Goal: Task Accomplishment & Management: Manage account settings

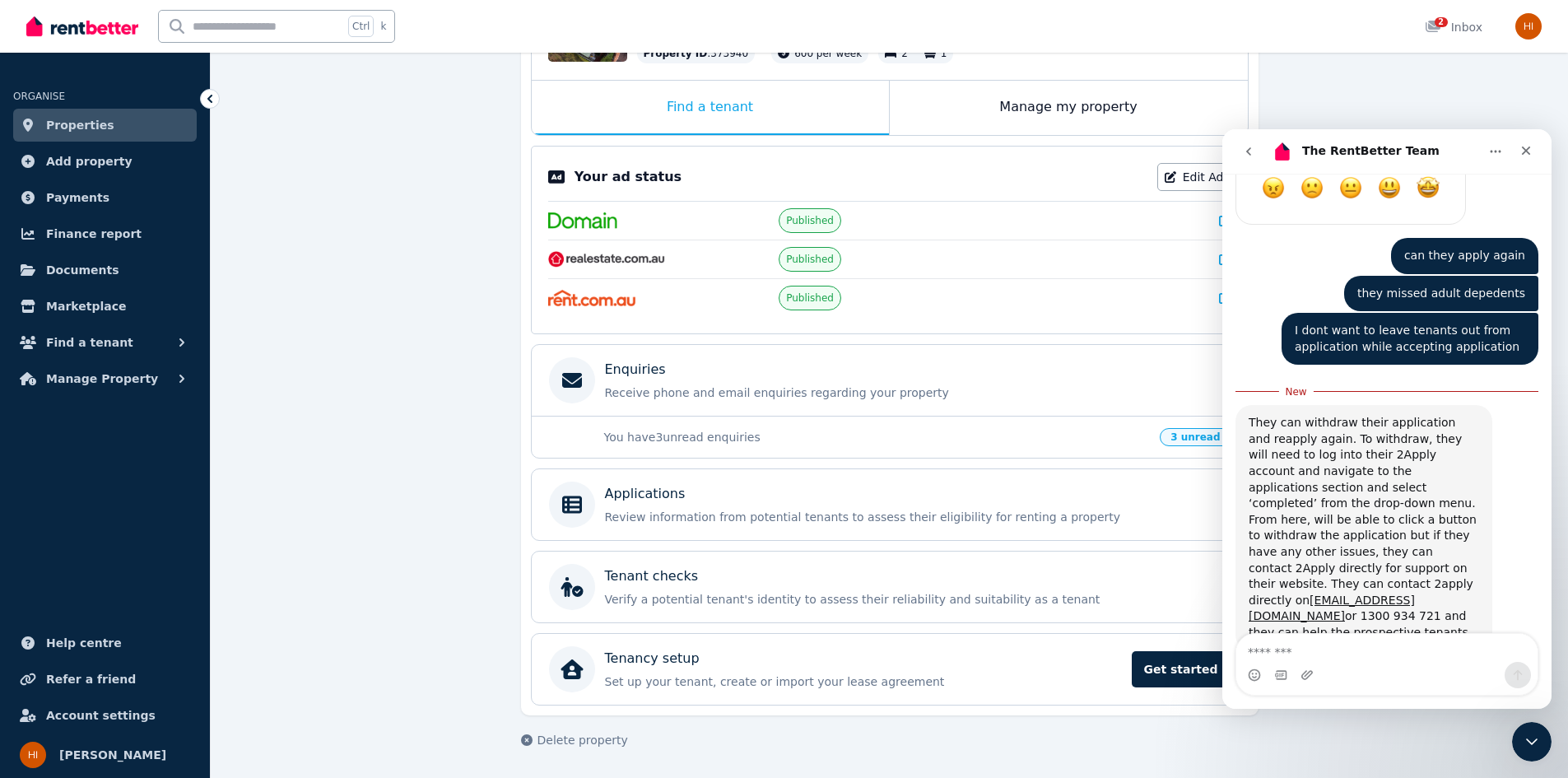
scroll to position [3, 0]
drag, startPoint x: 1222, startPoint y: 129, endPoint x: 1375, endPoint y: 484, distance: 386.6
click at [1375, 484] on div "They can withdraw their application and reapply again. To withdraw, they will n…" at bounding box center [1364, 525] width 231 height 226
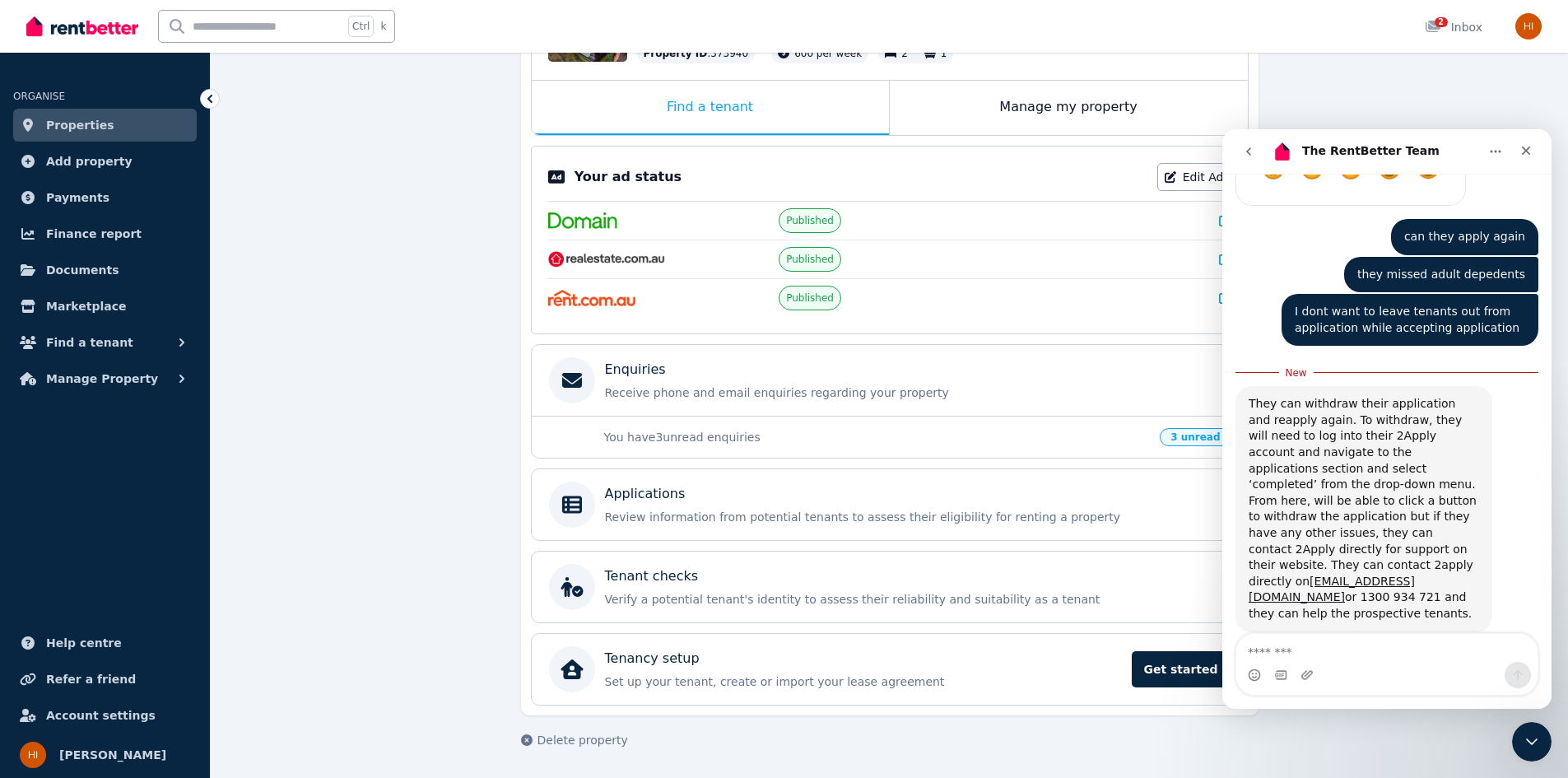
copy div "They can withdraw their application and reapply again. To withdraw, they will n…"
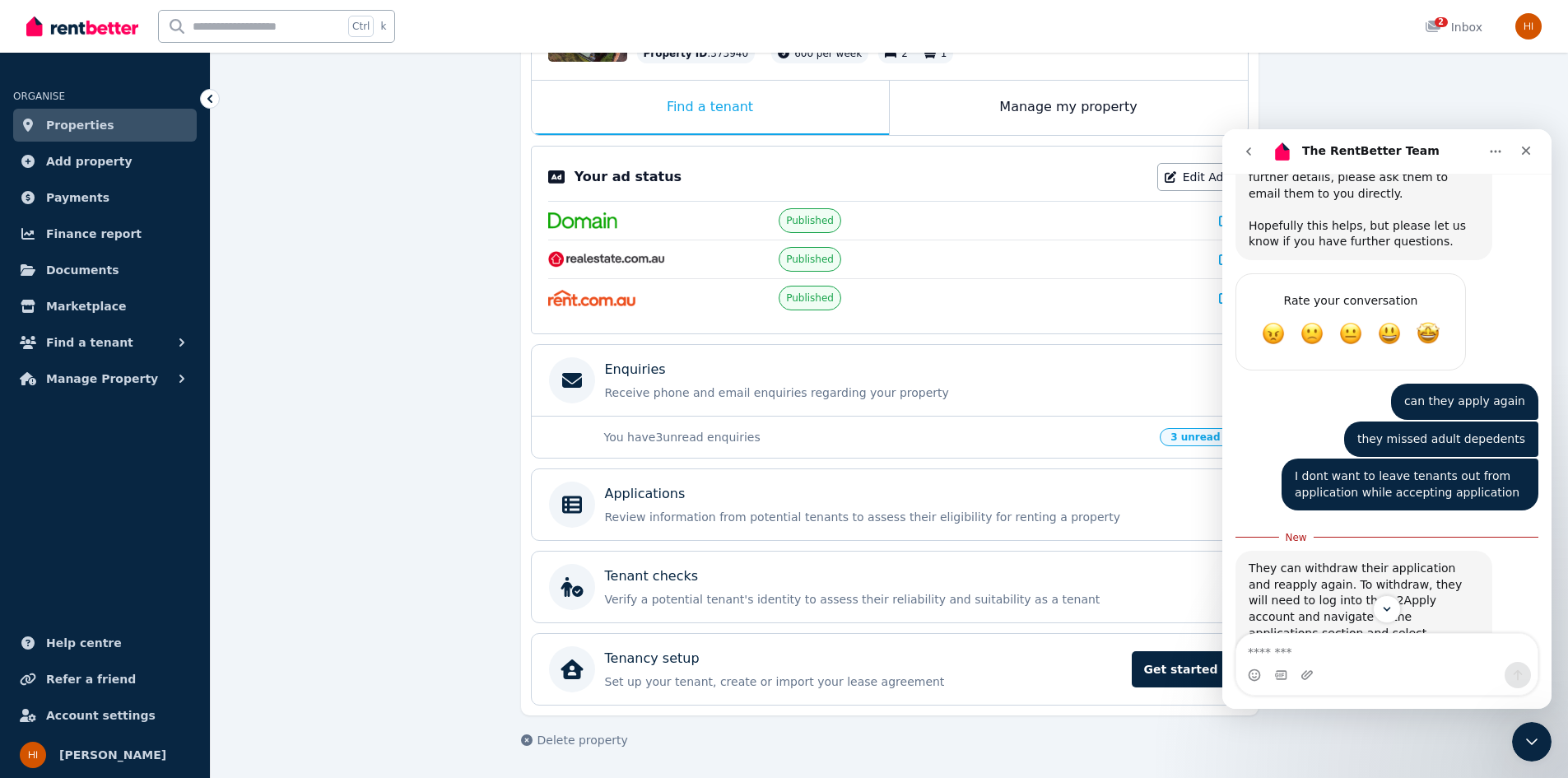
scroll to position [1906, 0]
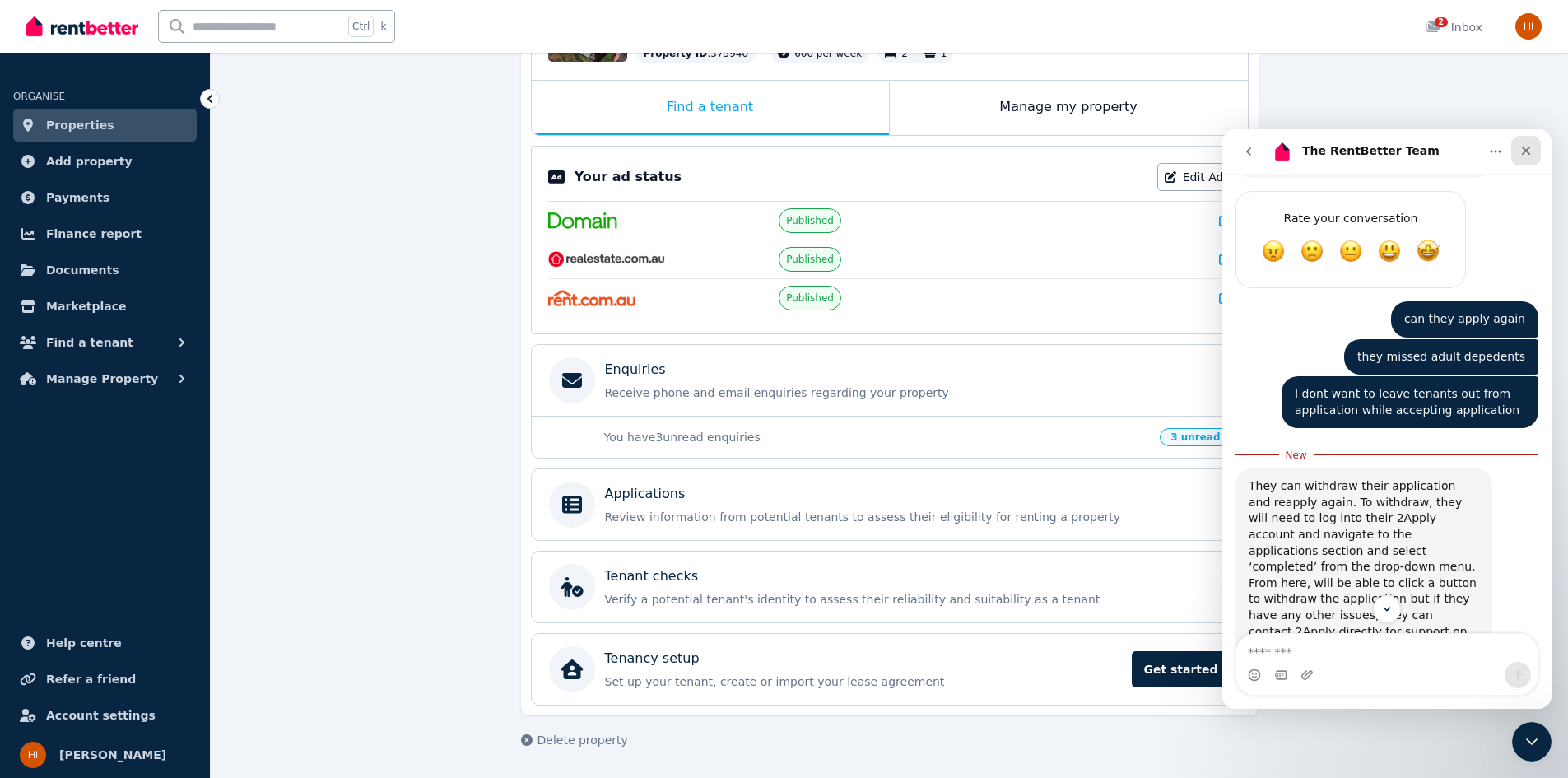
click at [1524, 151] on icon "Close" at bounding box center [1526, 150] width 9 height 9
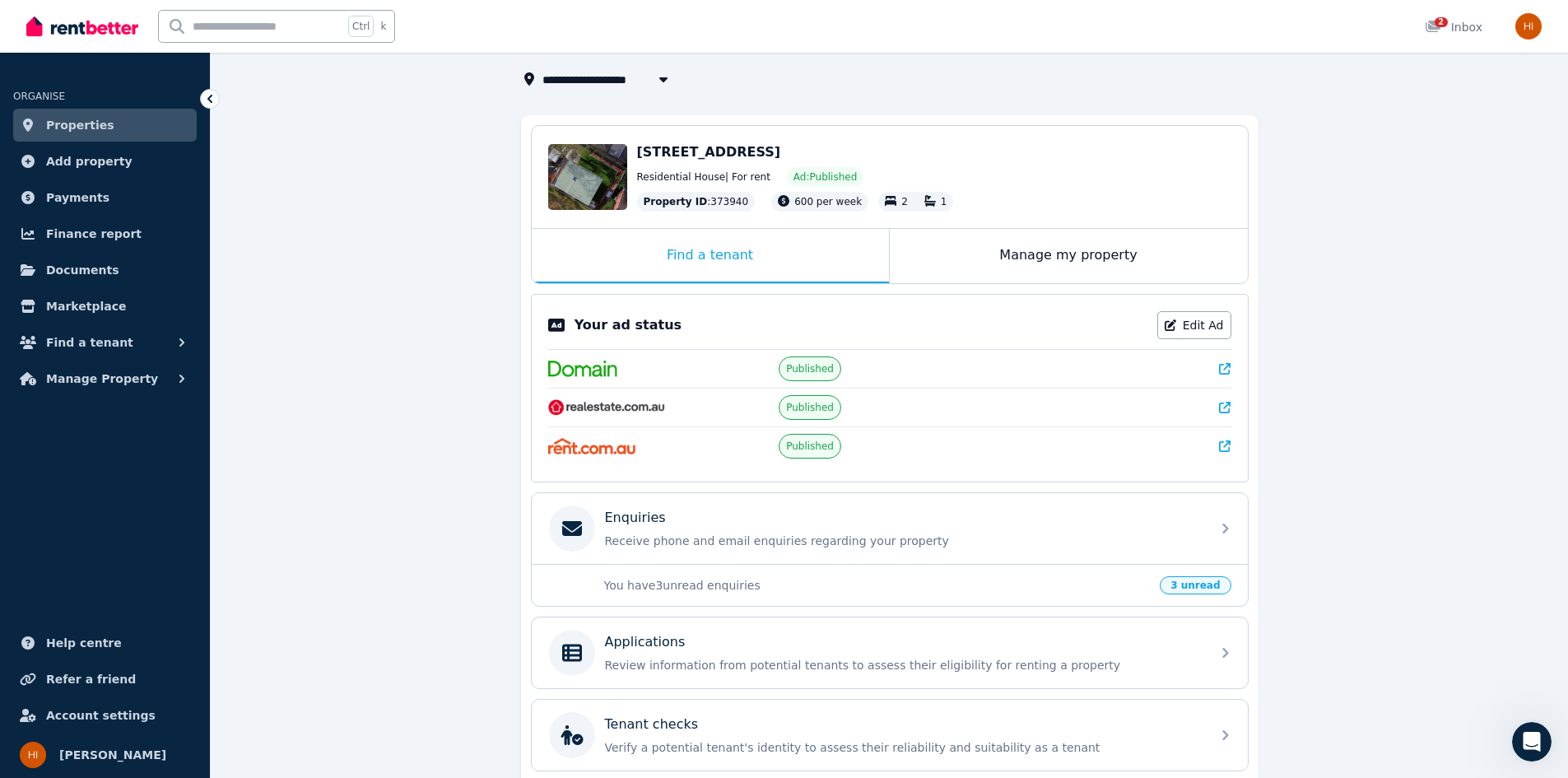
scroll to position [245, 0]
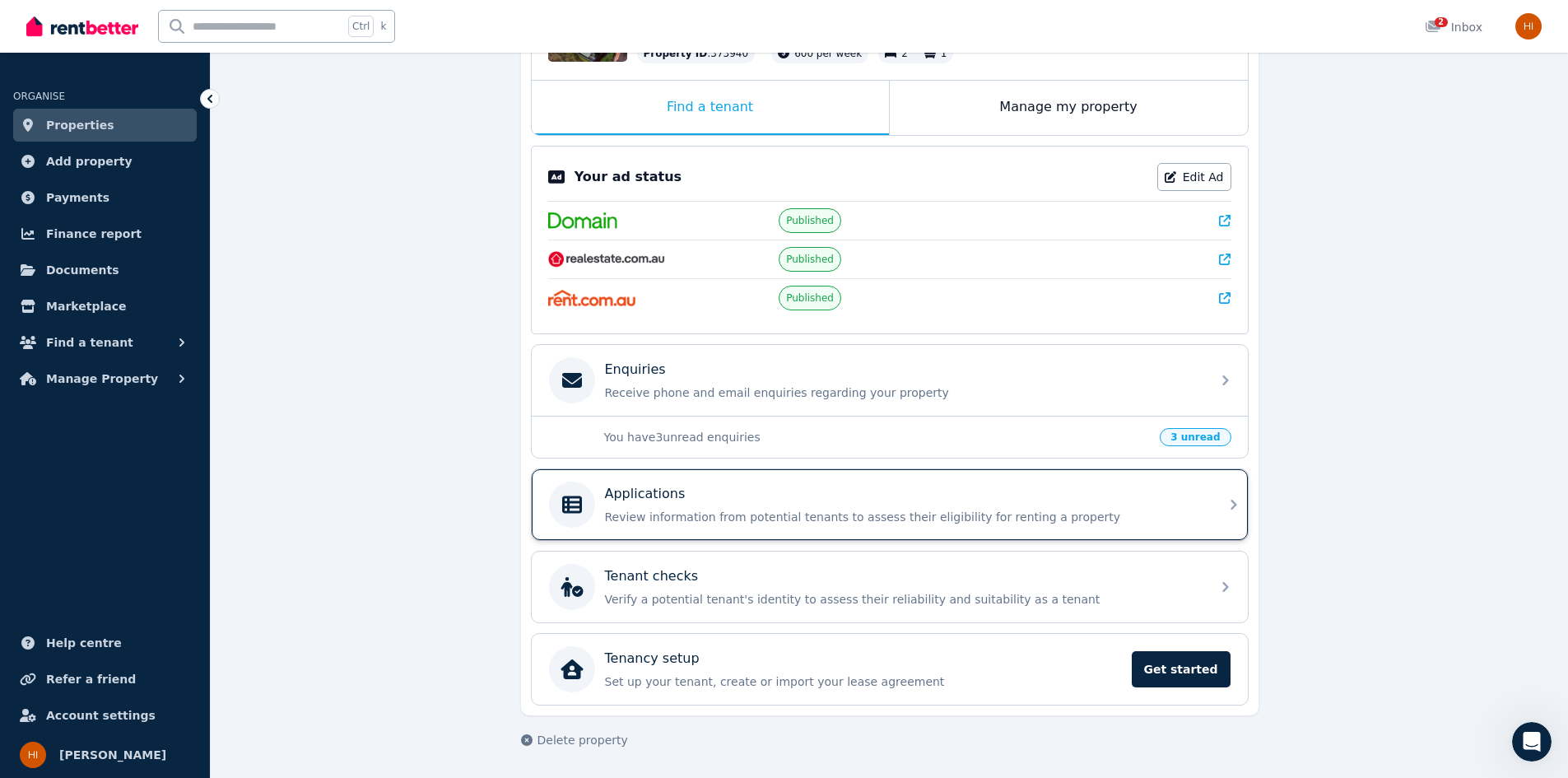
click at [1028, 503] on div "Applications" at bounding box center [903, 493] width 596 height 19
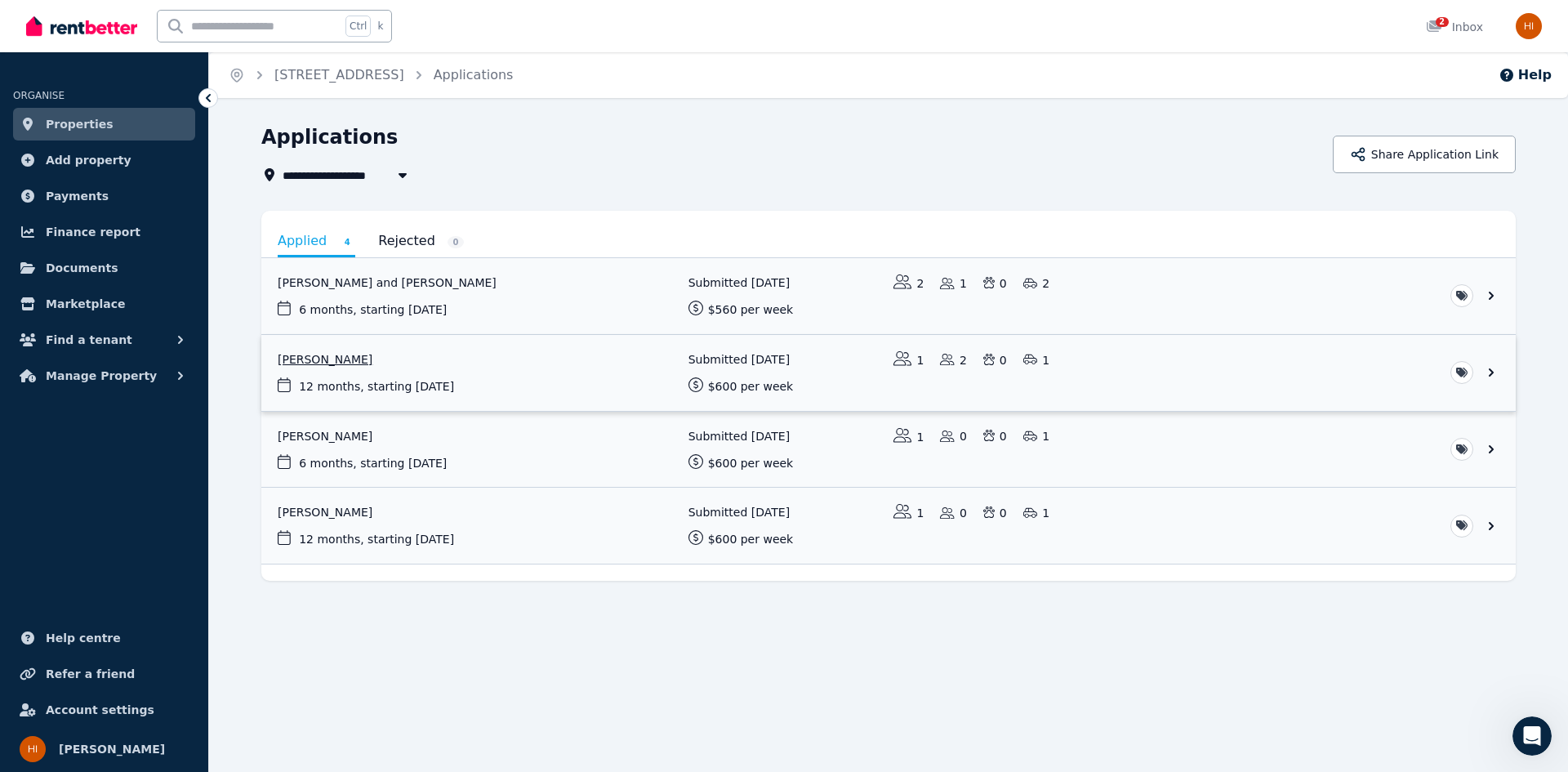
click at [475, 365] on link "View application: Emad Rashnou" at bounding box center [888, 373] width 1255 height 76
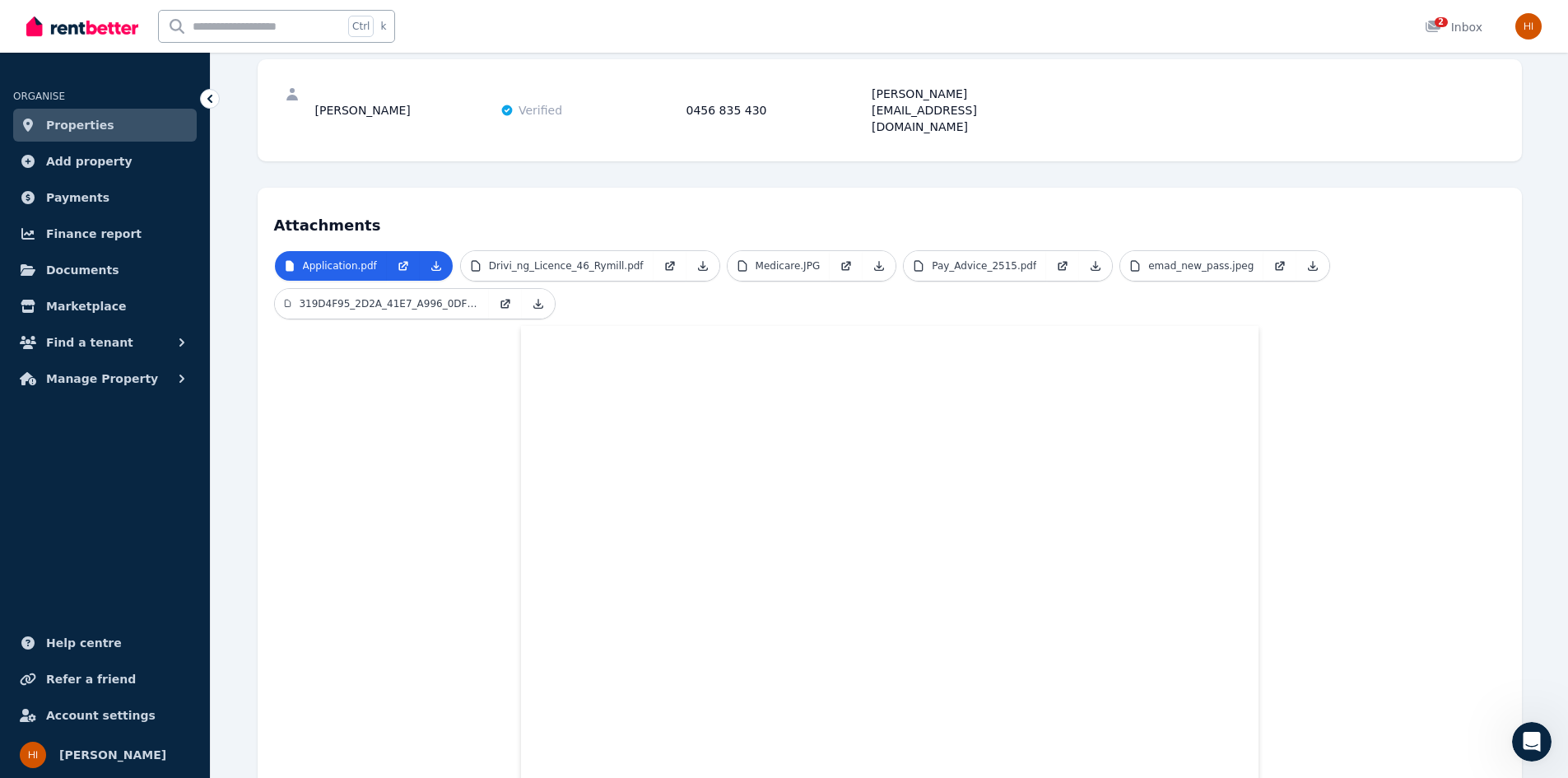
scroll to position [247, 0]
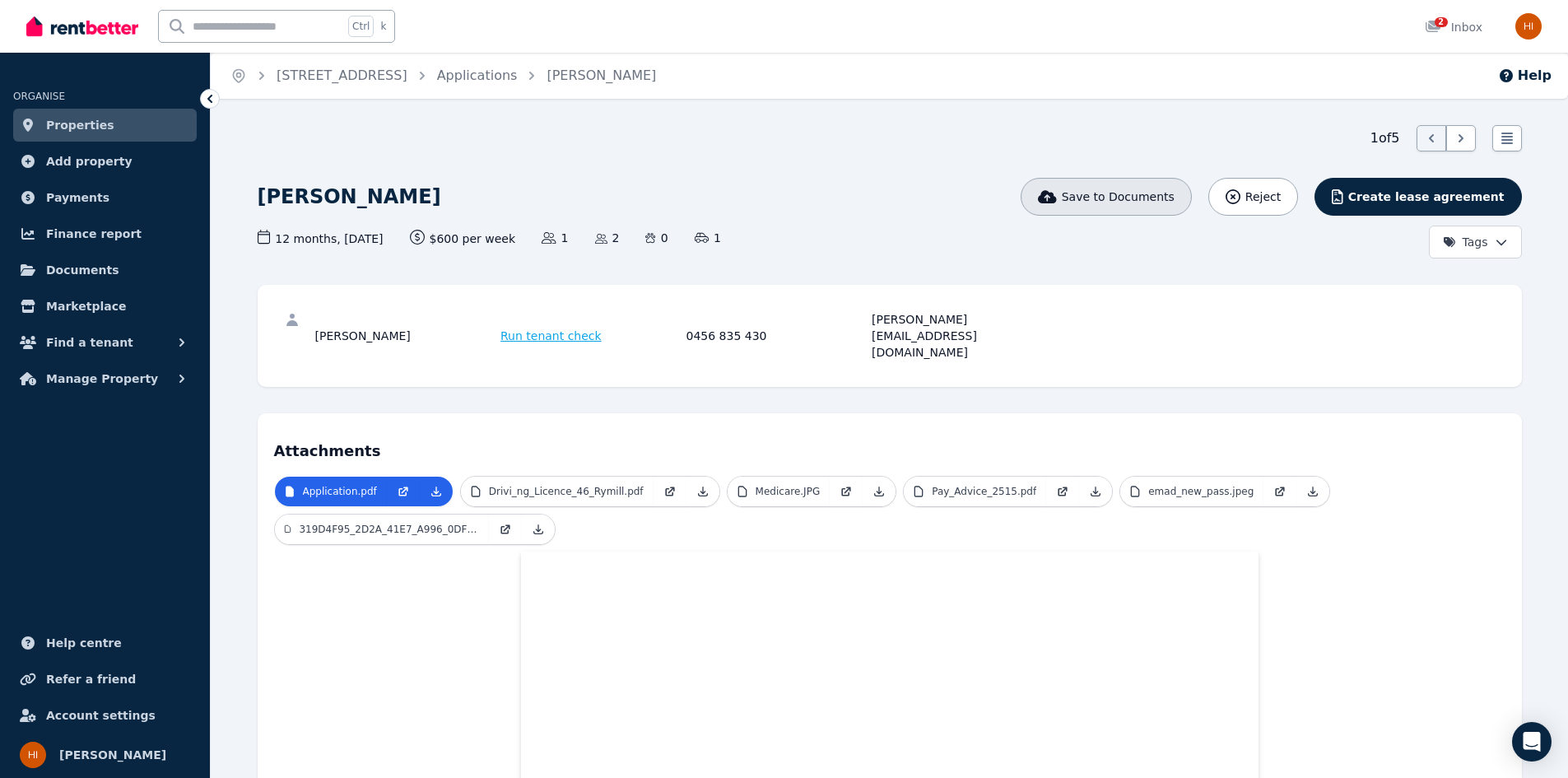
click at [1133, 194] on span "Save to Documents" at bounding box center [1118, 196] width 113 height 16
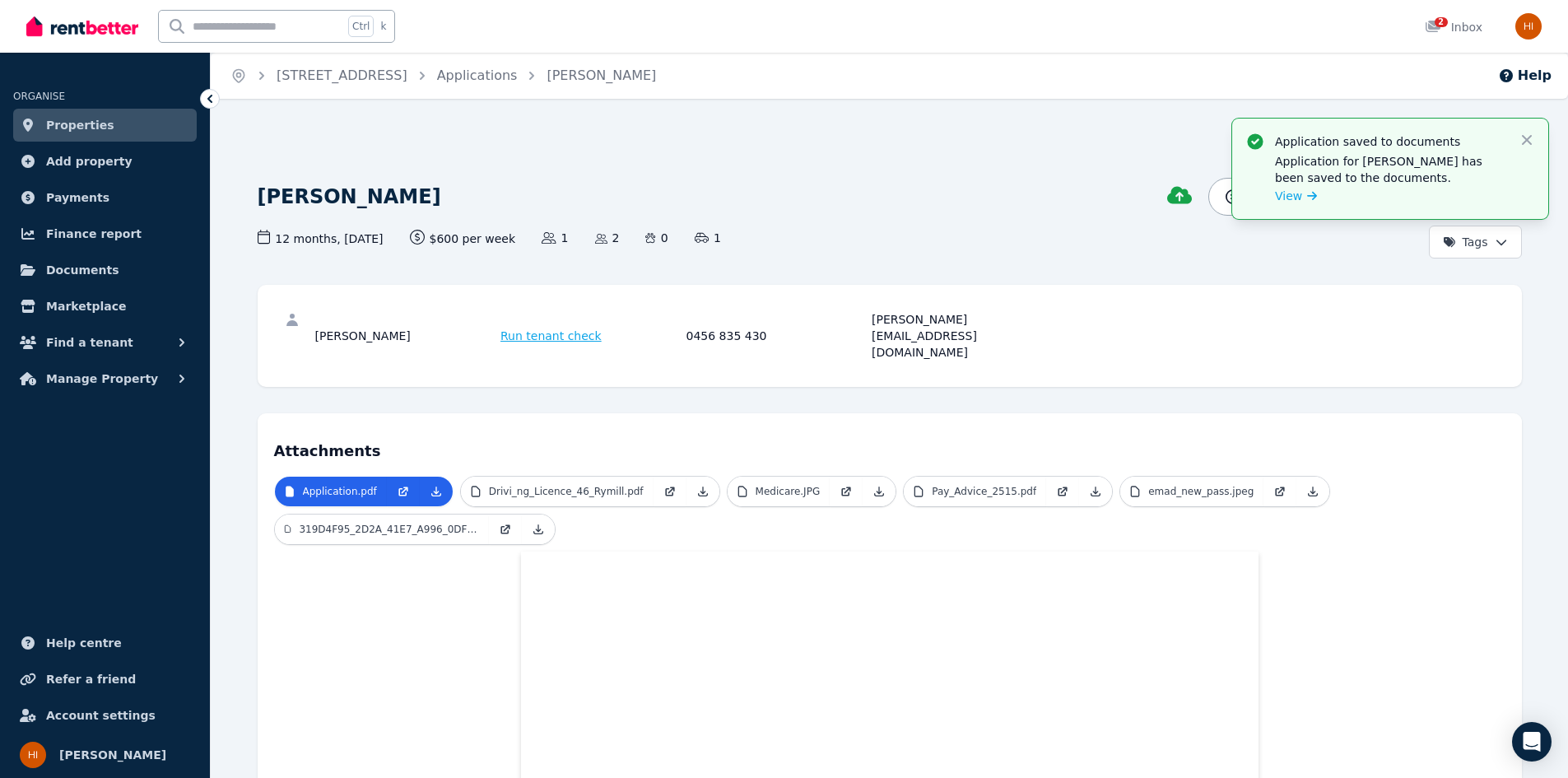
click at [1072, 227] on div "[PERSON_NAME] This application has been saved to my document Reject Create leas…" at bounding box center [889, 219] width 1264 height 81
click at [1523, 138] on icon "button" at bounding box center [1527, 140] width 10 height 10
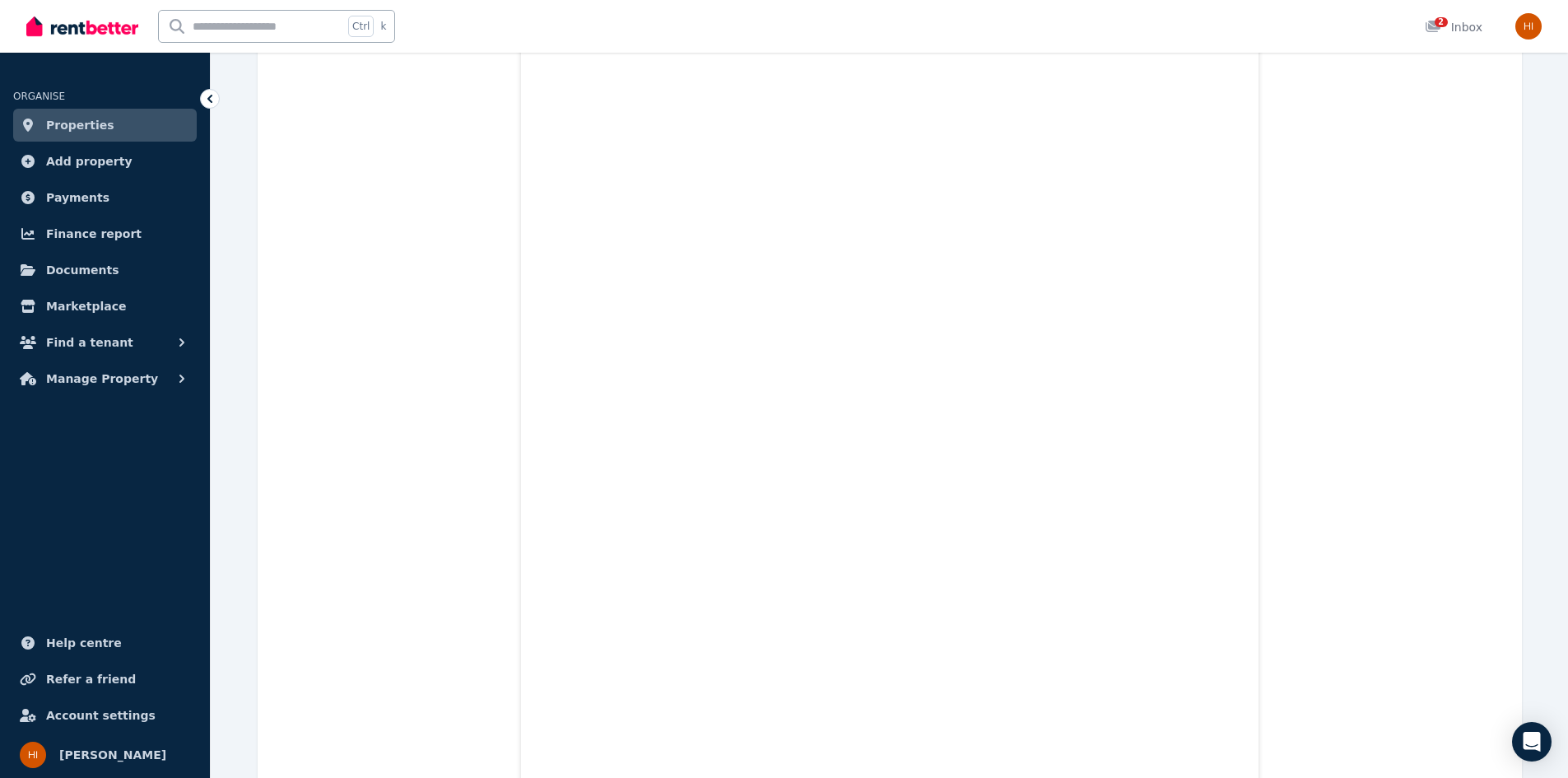
scroll to position [3396, 0]
click at [69, 122] on span "Properties" at bounding box center [80, 124] width 68 height 19
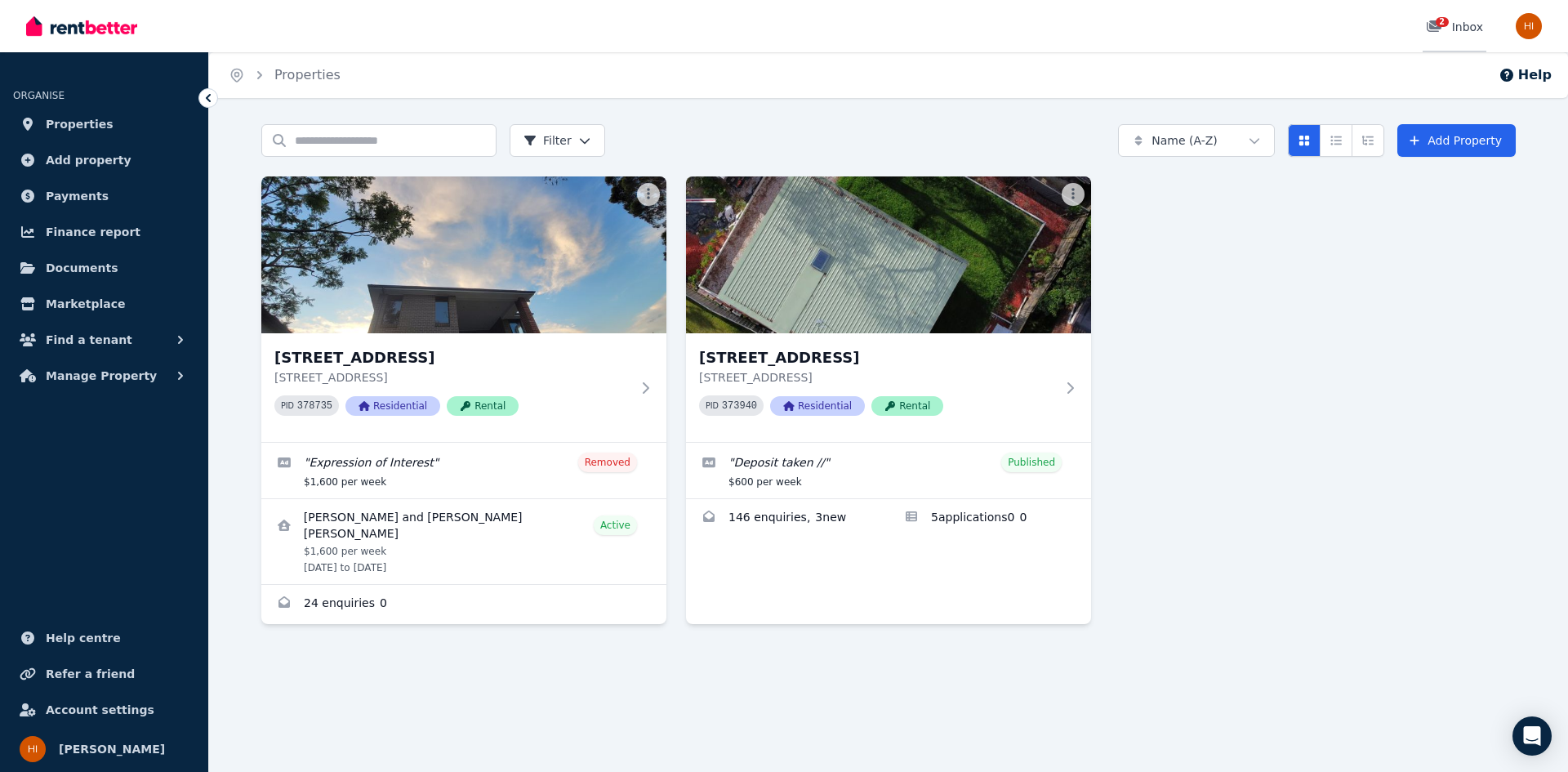
click at [1476, 28] on div "2 Inbox" at bounding box center [1455, 26] width 57 height 16
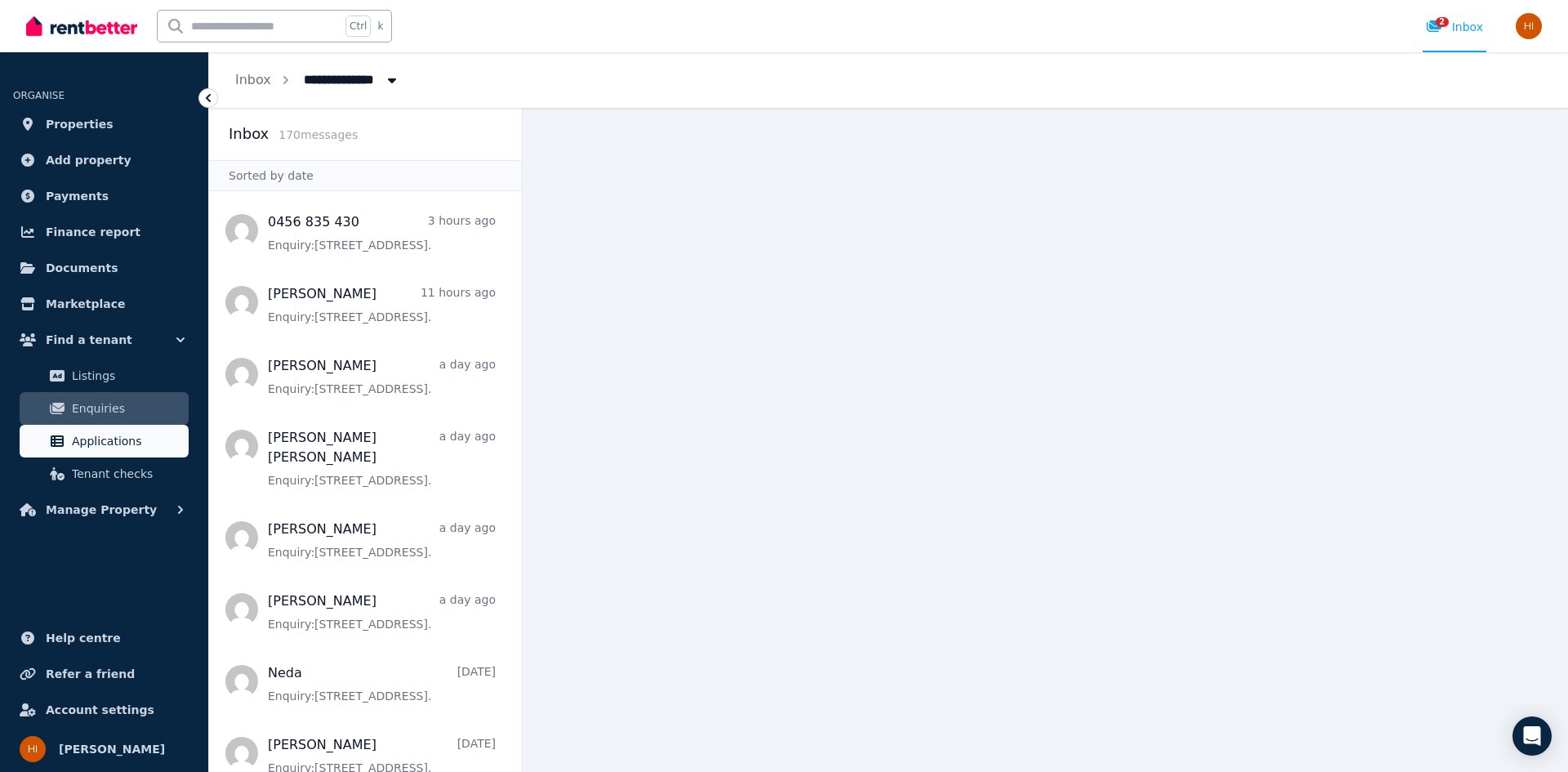
click at [112, 450] on span "Applications" at bounding box center [127, 441] width 111 height 19
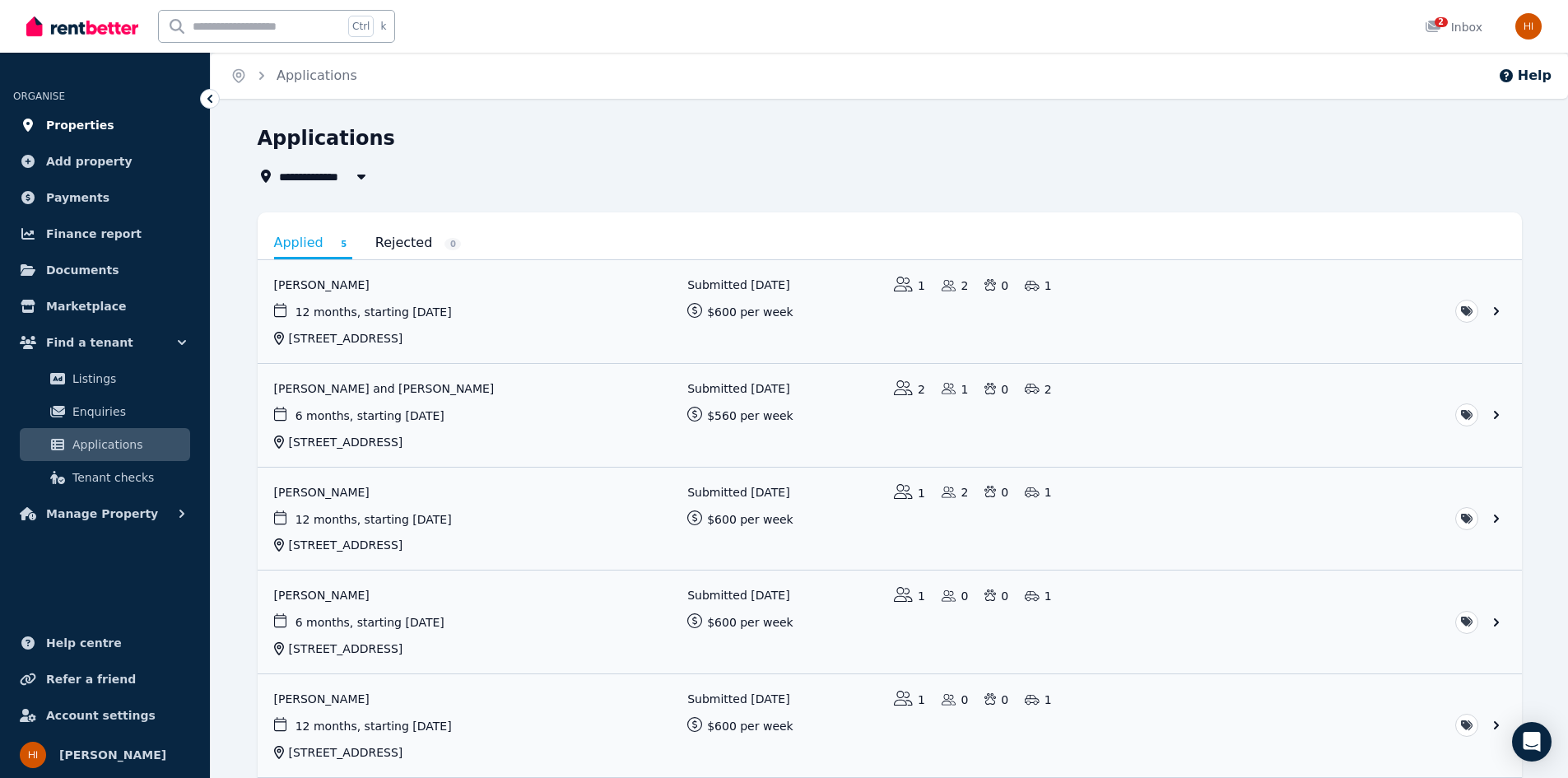
click at [53, 121] on span "Properties" at bounding box center [80, 124] width 68 height 19
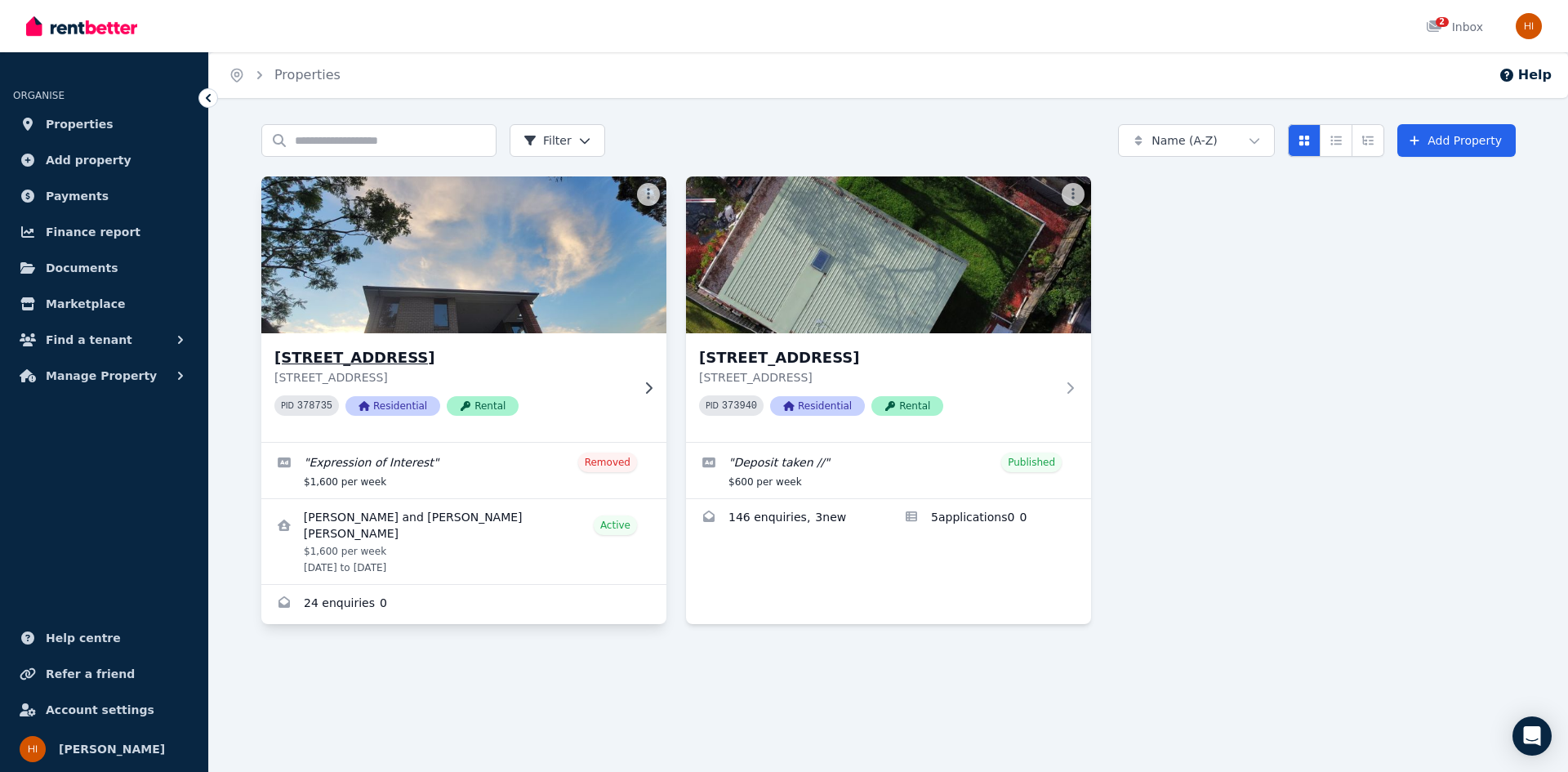
click at [542, 363] on h3 "[STREET_ADDRESS]" at bounding box center [452, 357] width 356 height 23
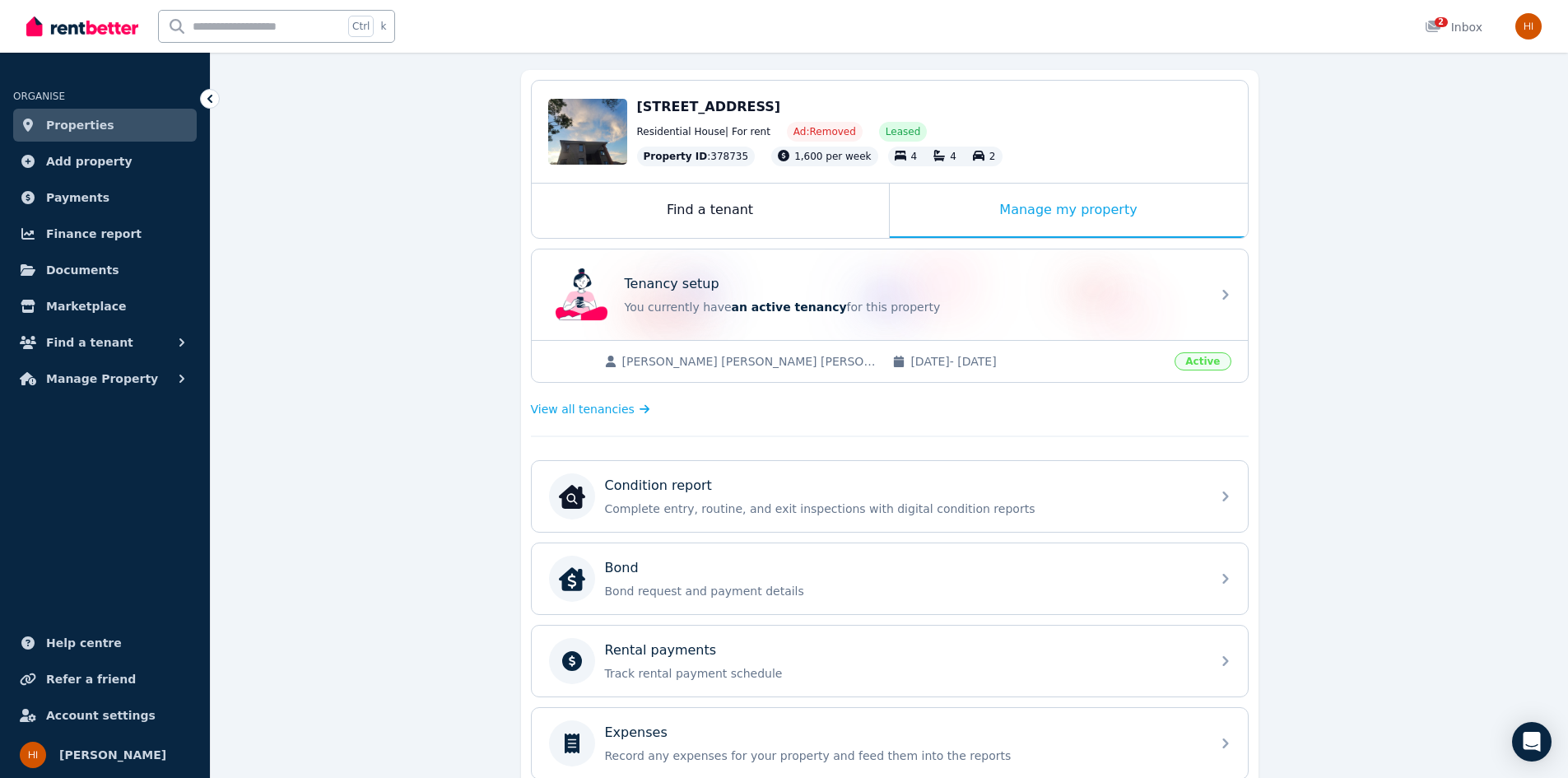
scroll to position [165, 0]
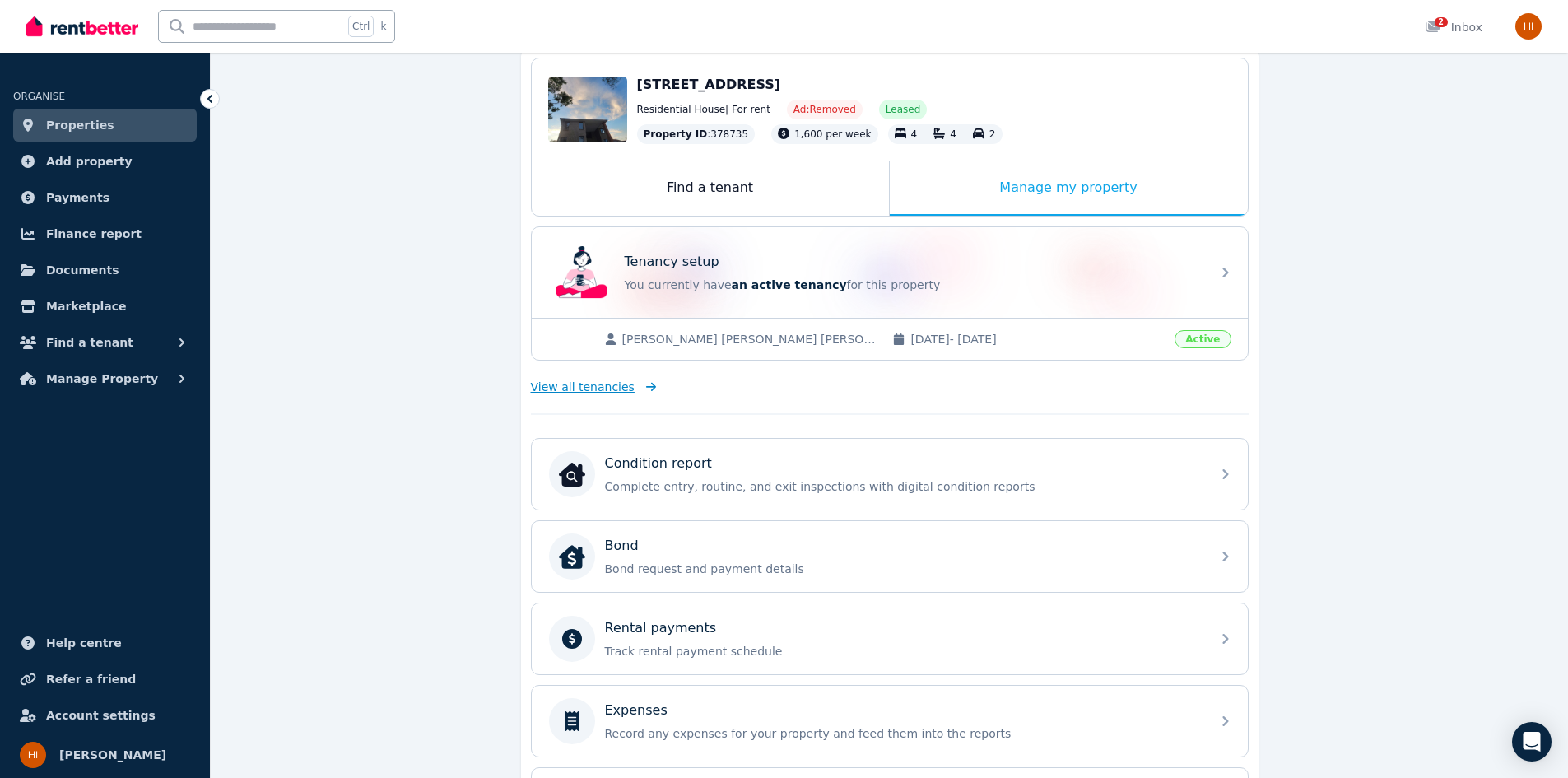
click at [573, 389] on span "View all tenancies" at bounding box center [583, 386] width 104 height 16
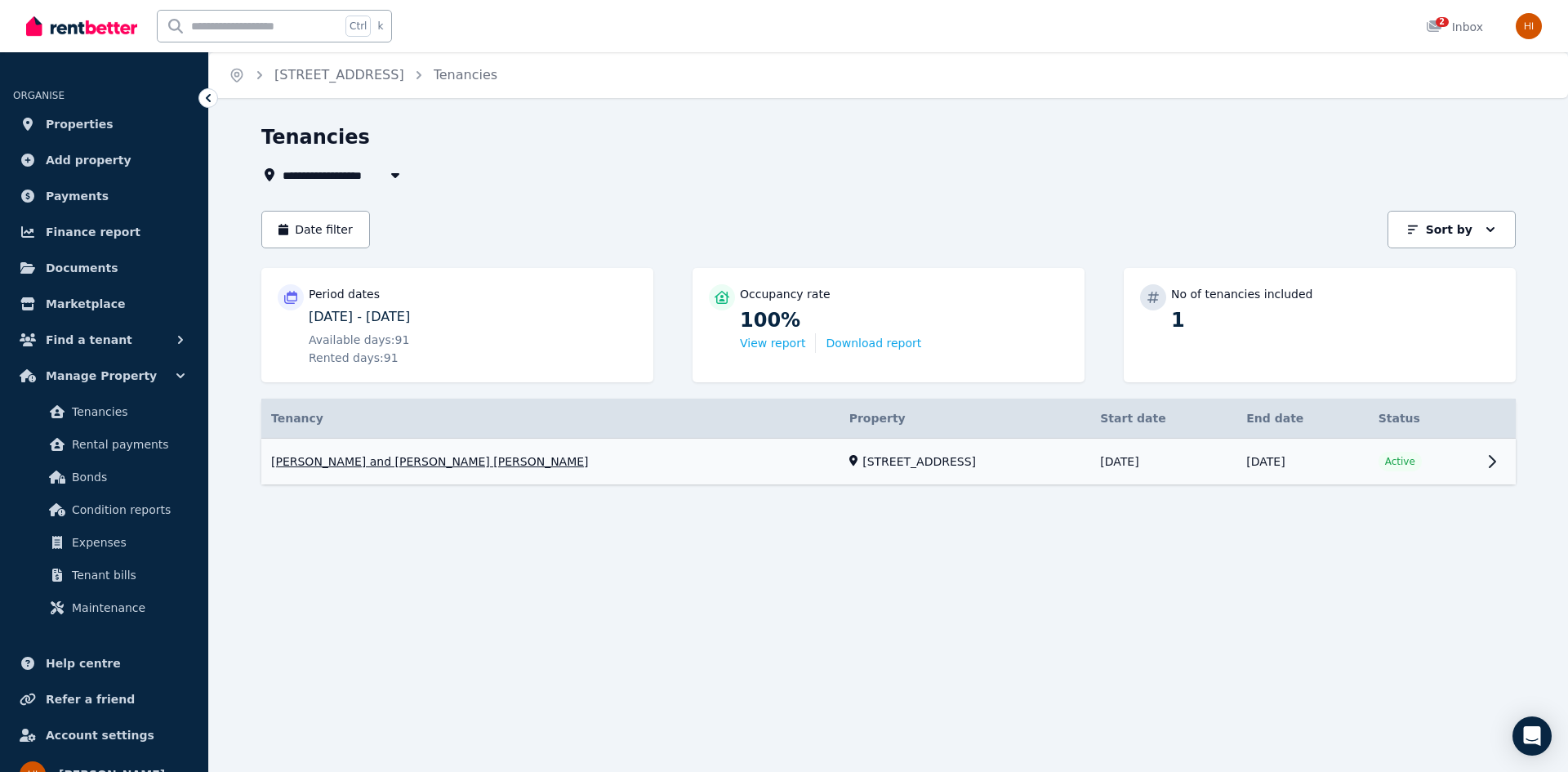
click at [1487, 460] on link "View property details" at bounding box center [888, 462] width 1255 height 47
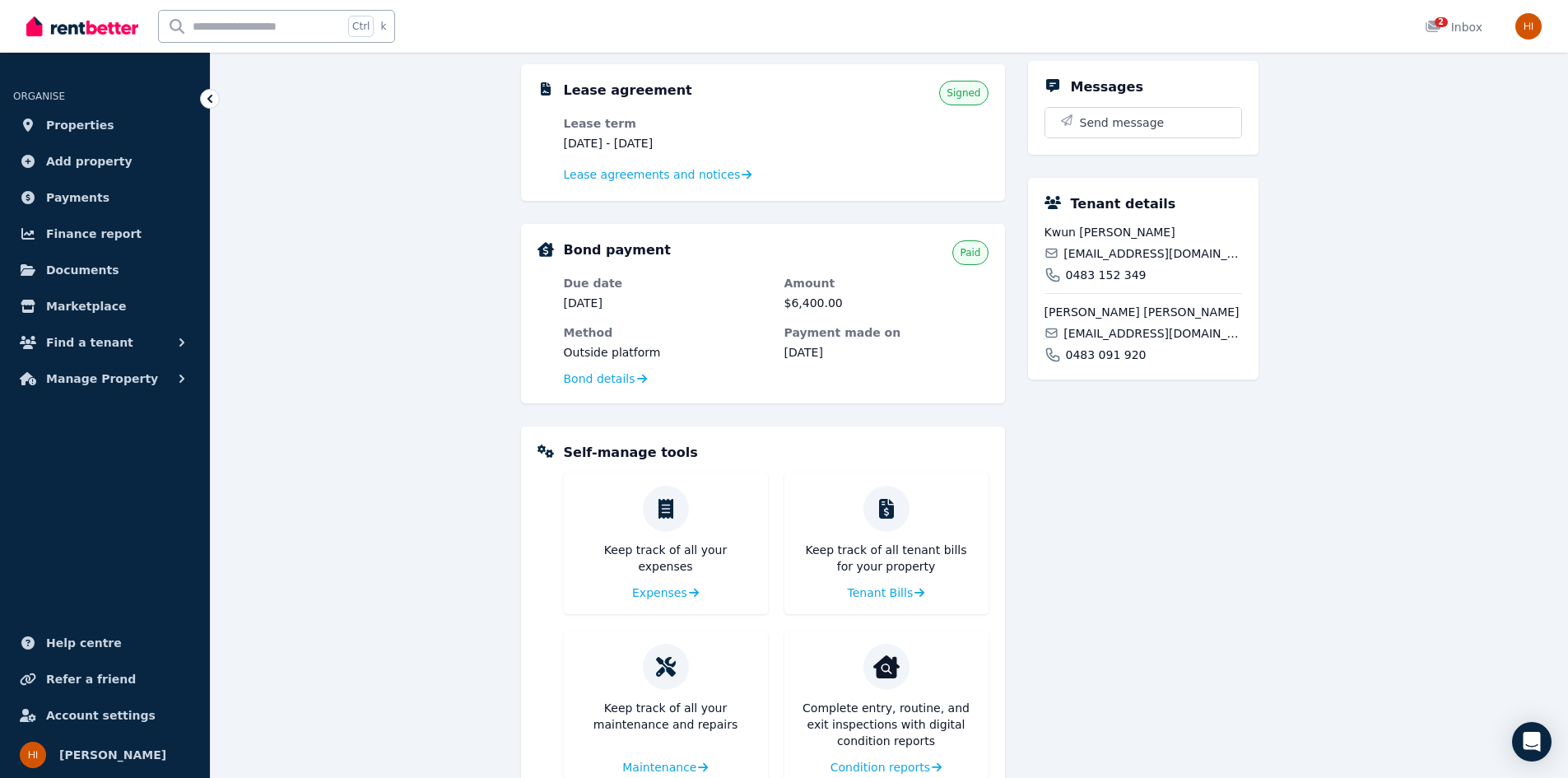
scroll to position [409, 0]
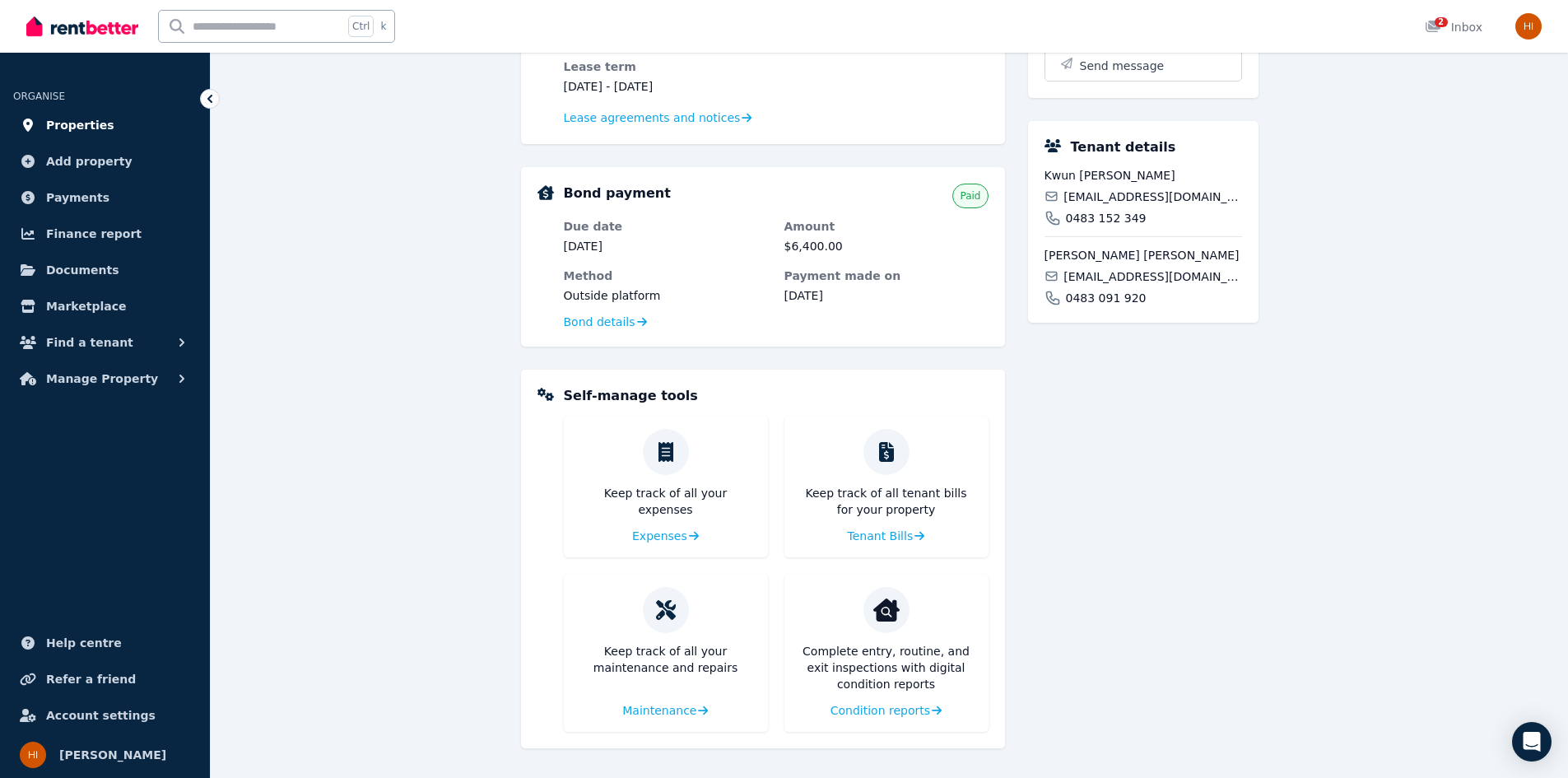
click at [69, 119] on span "Properties" at bounding box center [80, 124] width 68 height 19
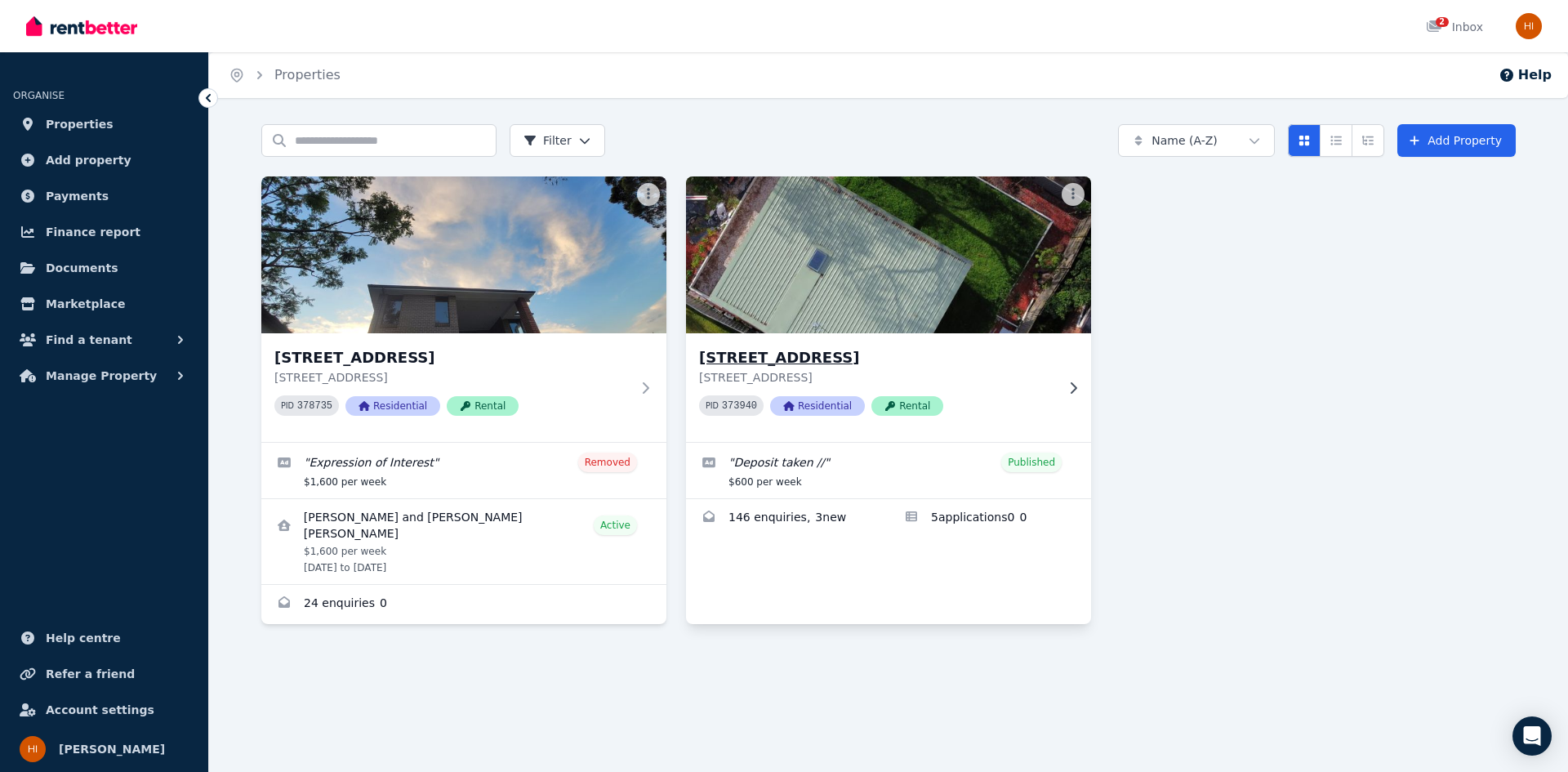
click at [995, 345] on div "[STREET_ADDRESS] PID 373940 Residential Rental" at bounding box center [888, 388] width 405 height 109
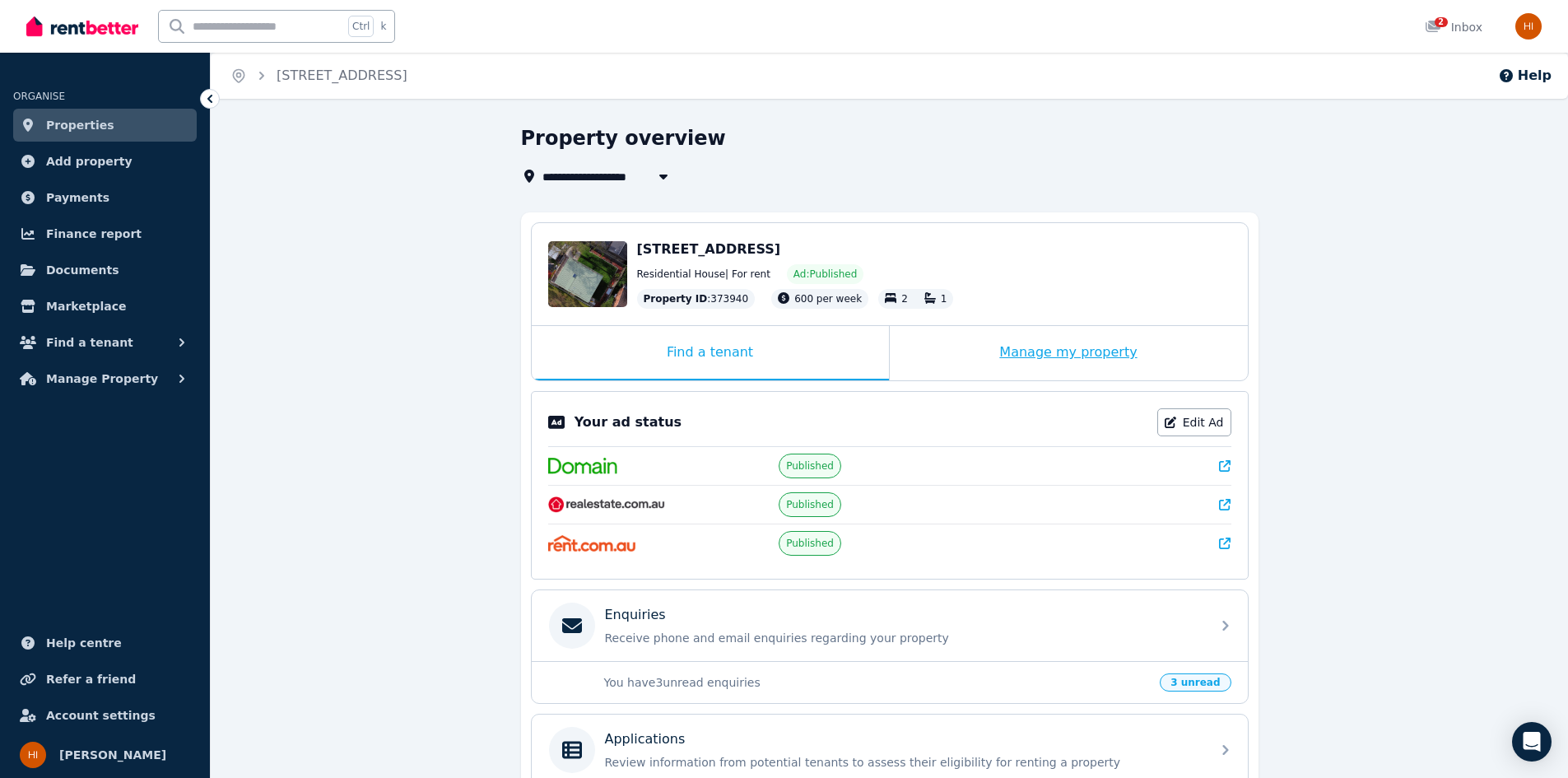
click at [1055, 345] on div "Manage my property" at bounding box center [1069, 353] width 358 height 54
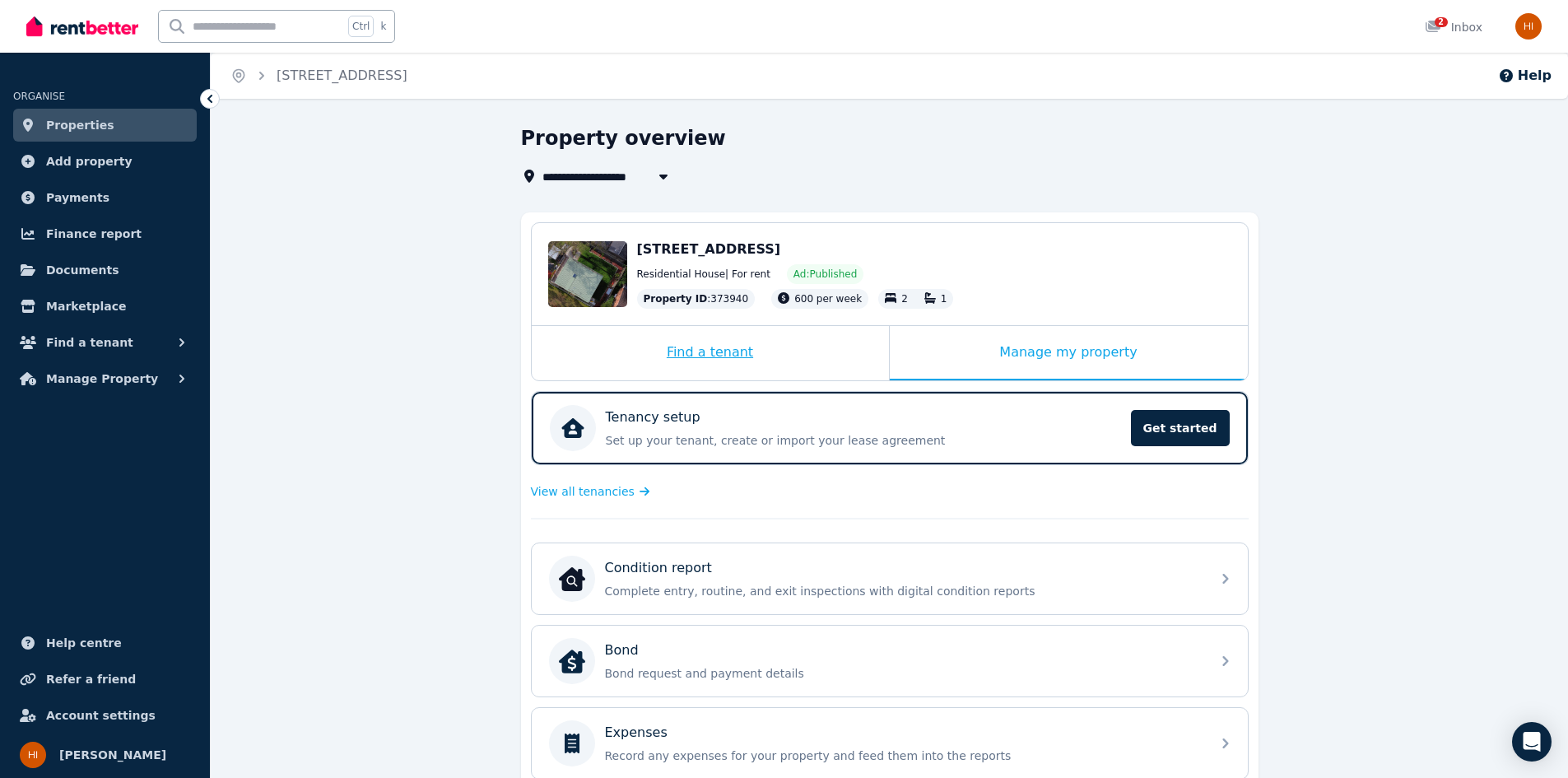
click at [783, 345] on div "Find a tenant" at bounding box center [710, 353] width 357 height 54
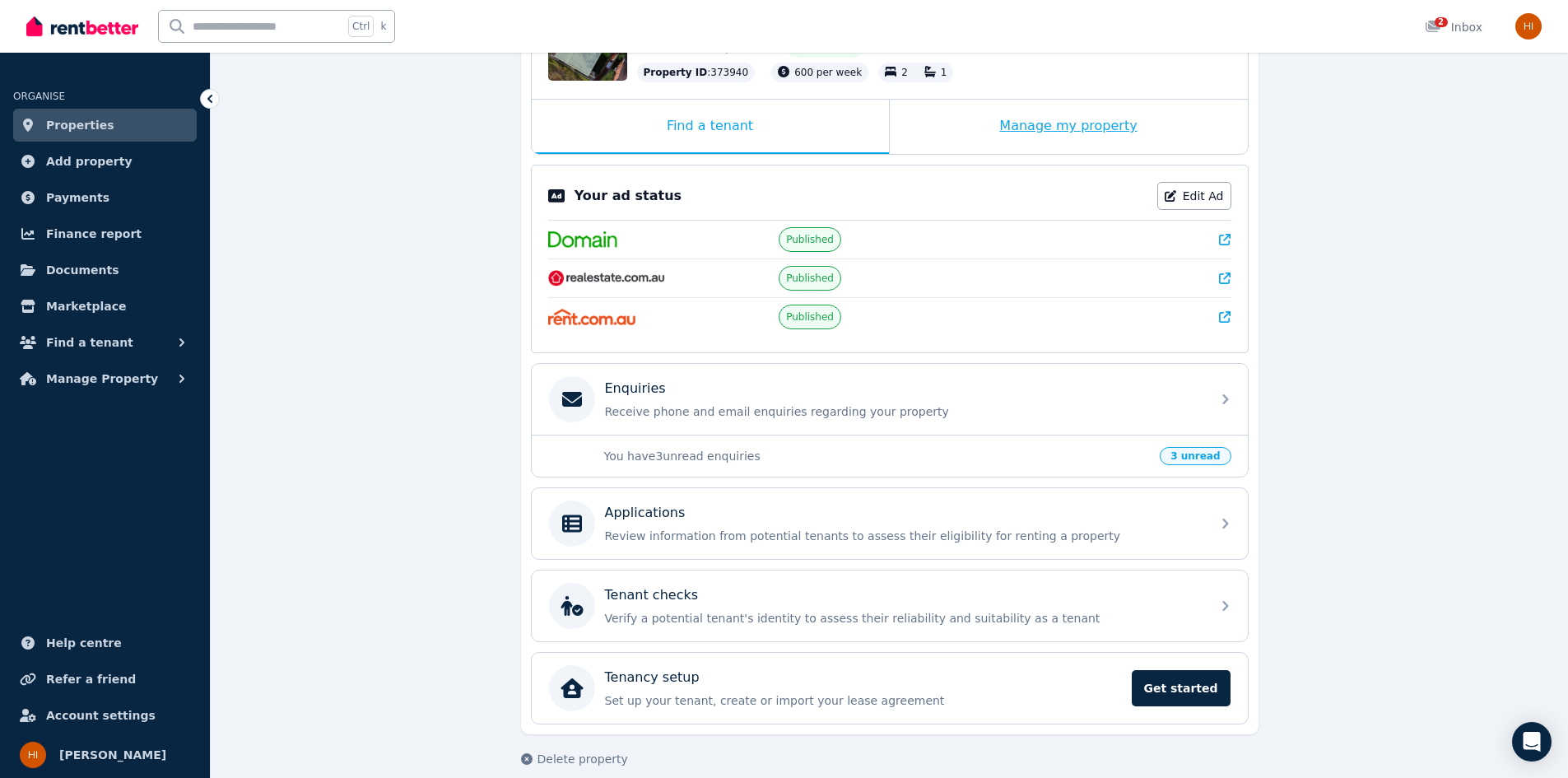
scroll to position [245, 0]
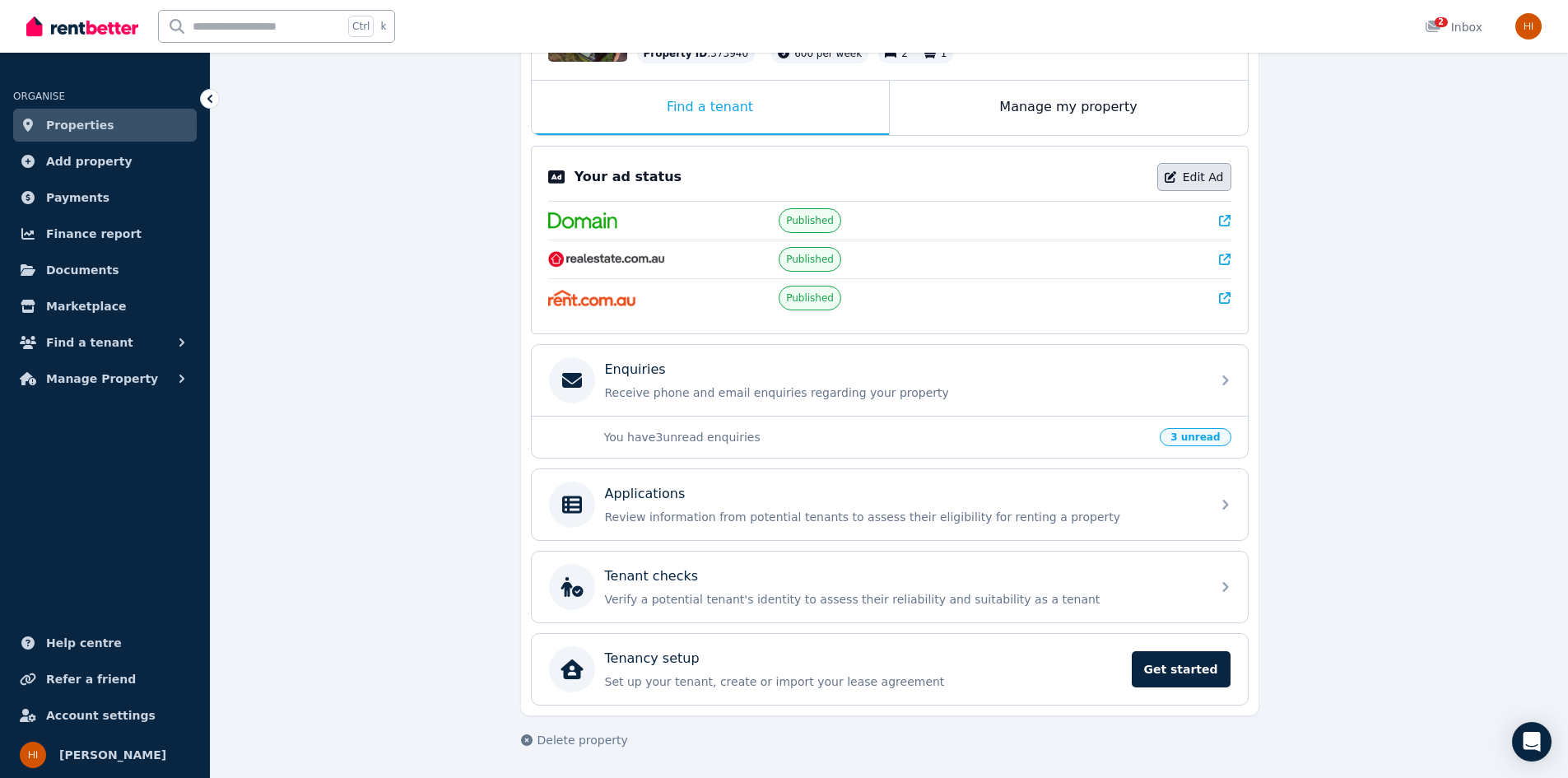
click at [1202, 183] on link "Edit Ad" at bounding box center [1194, 177] width 74 height 28
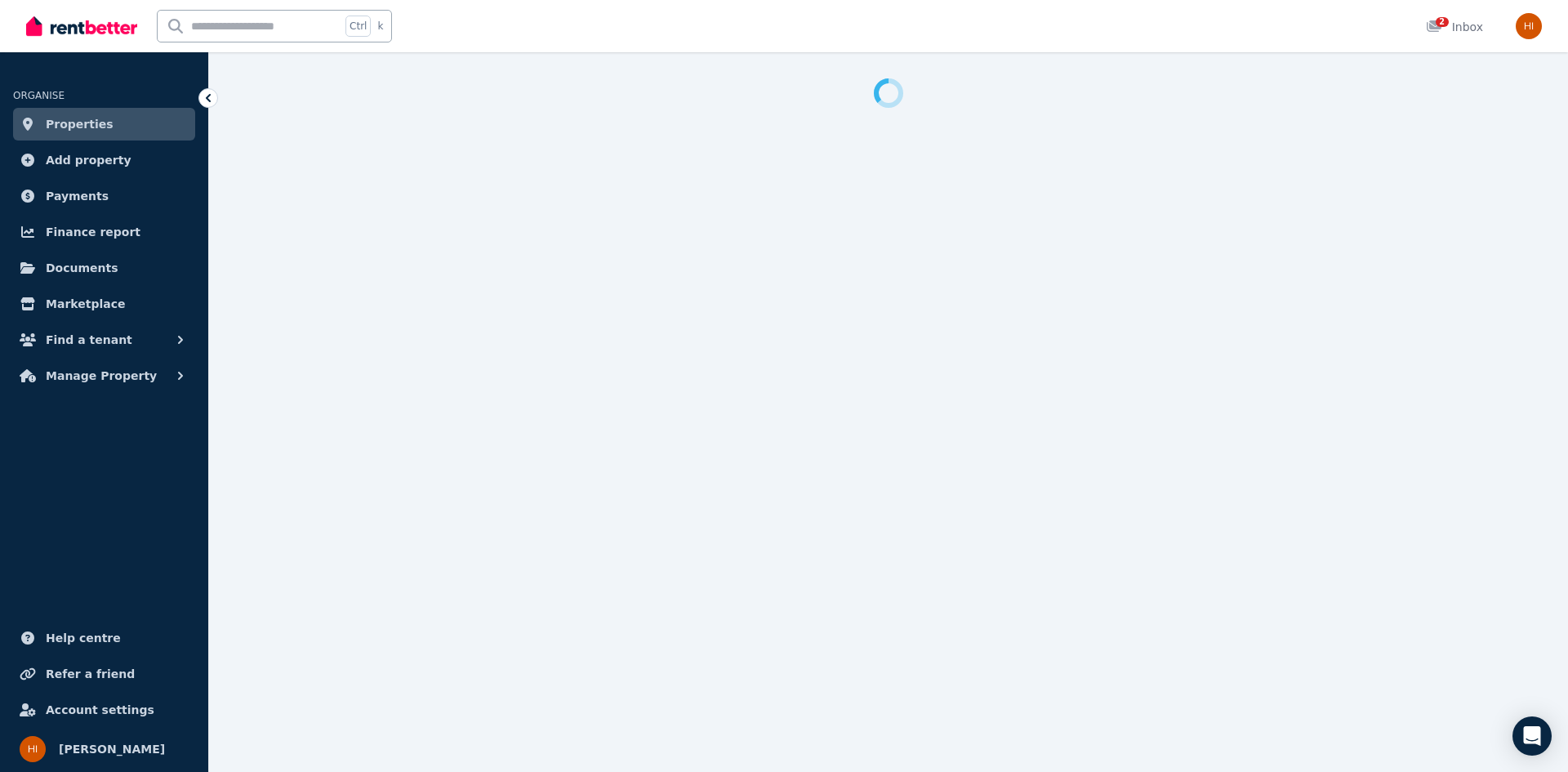
select select "**********"
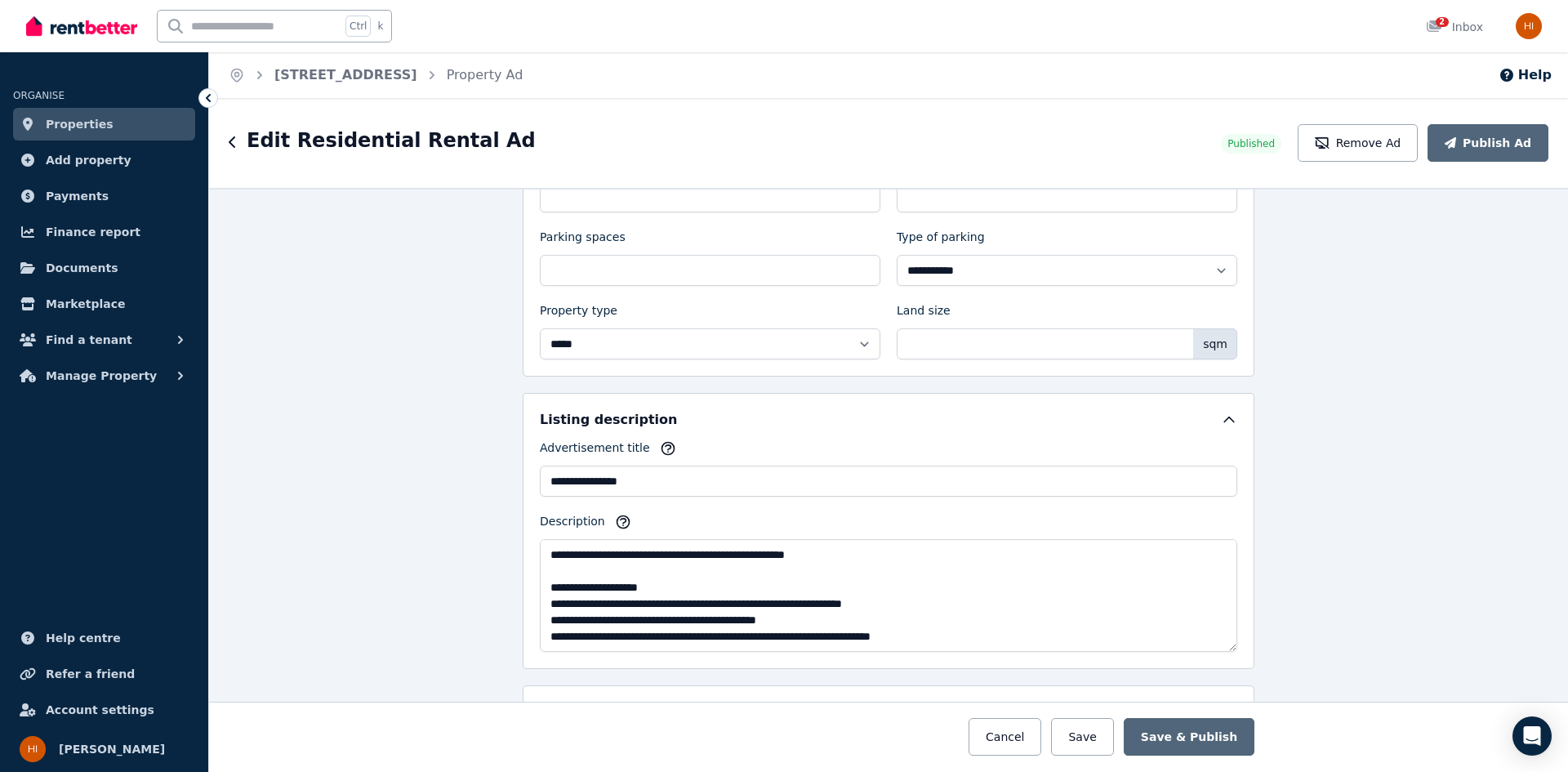
scroll to position [735, 0]
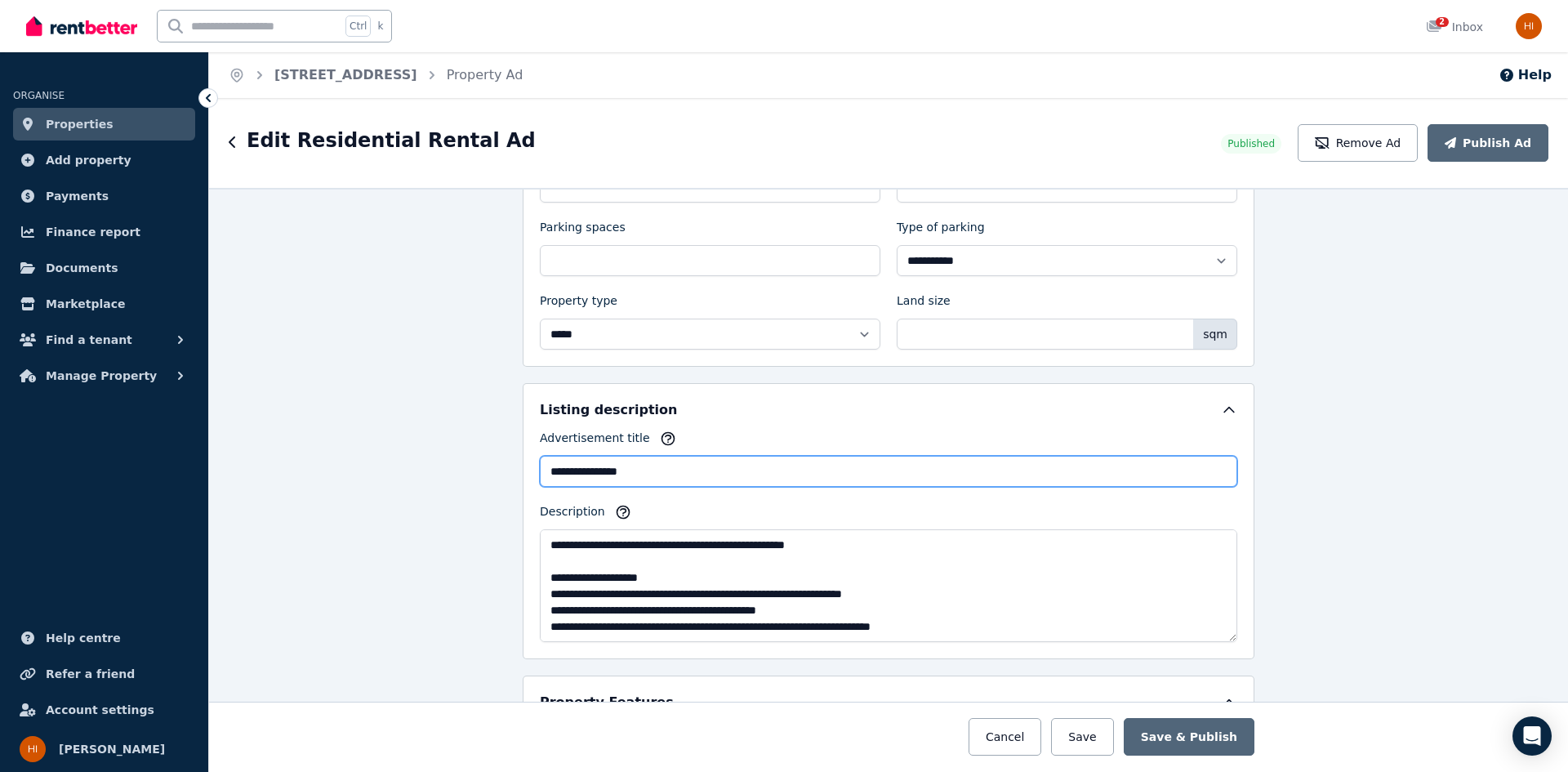
drag, startPoint x: 587, startPoint y: 471, endPoint x: 649, endPoint y: 471, distance: 62.0
click at [649, 471] on input "**********" at bounding box center [888, 471] width 697 height 31
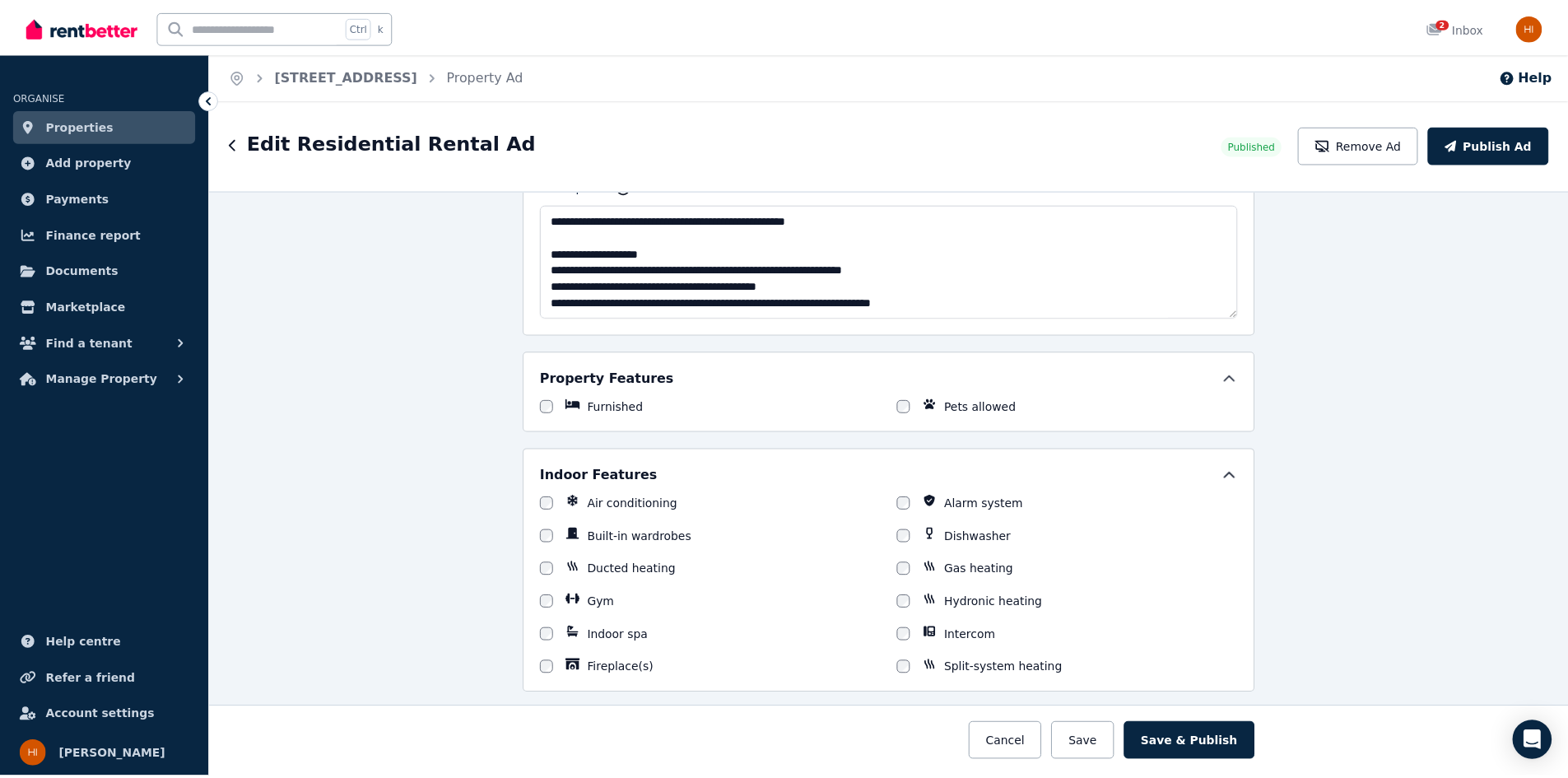
scroll to position [1152, 0]
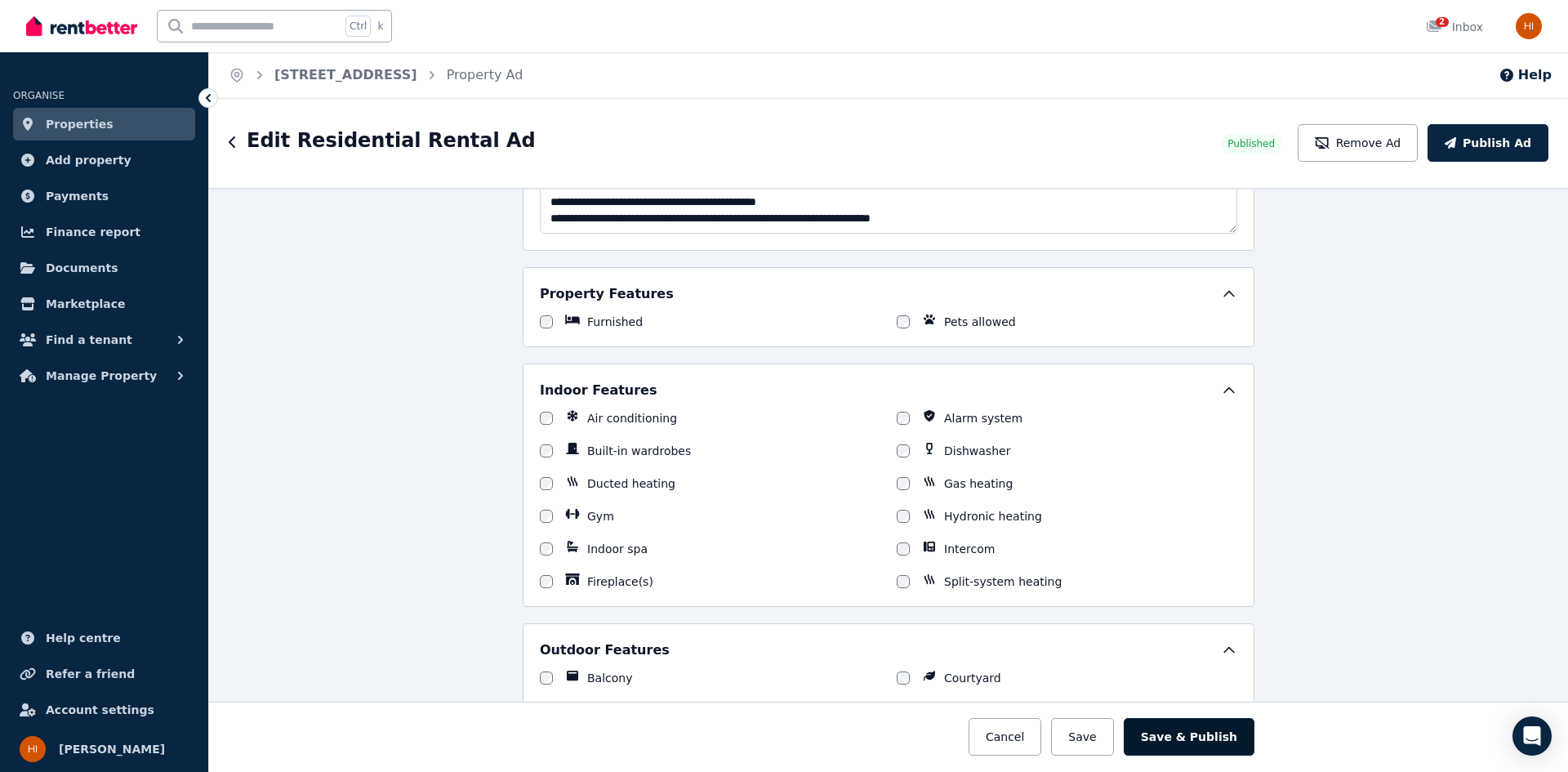
type input "**********"
click at [1190, 735] on button "Save & Publish" at bounding box center [1189, 737] width 131 height 38
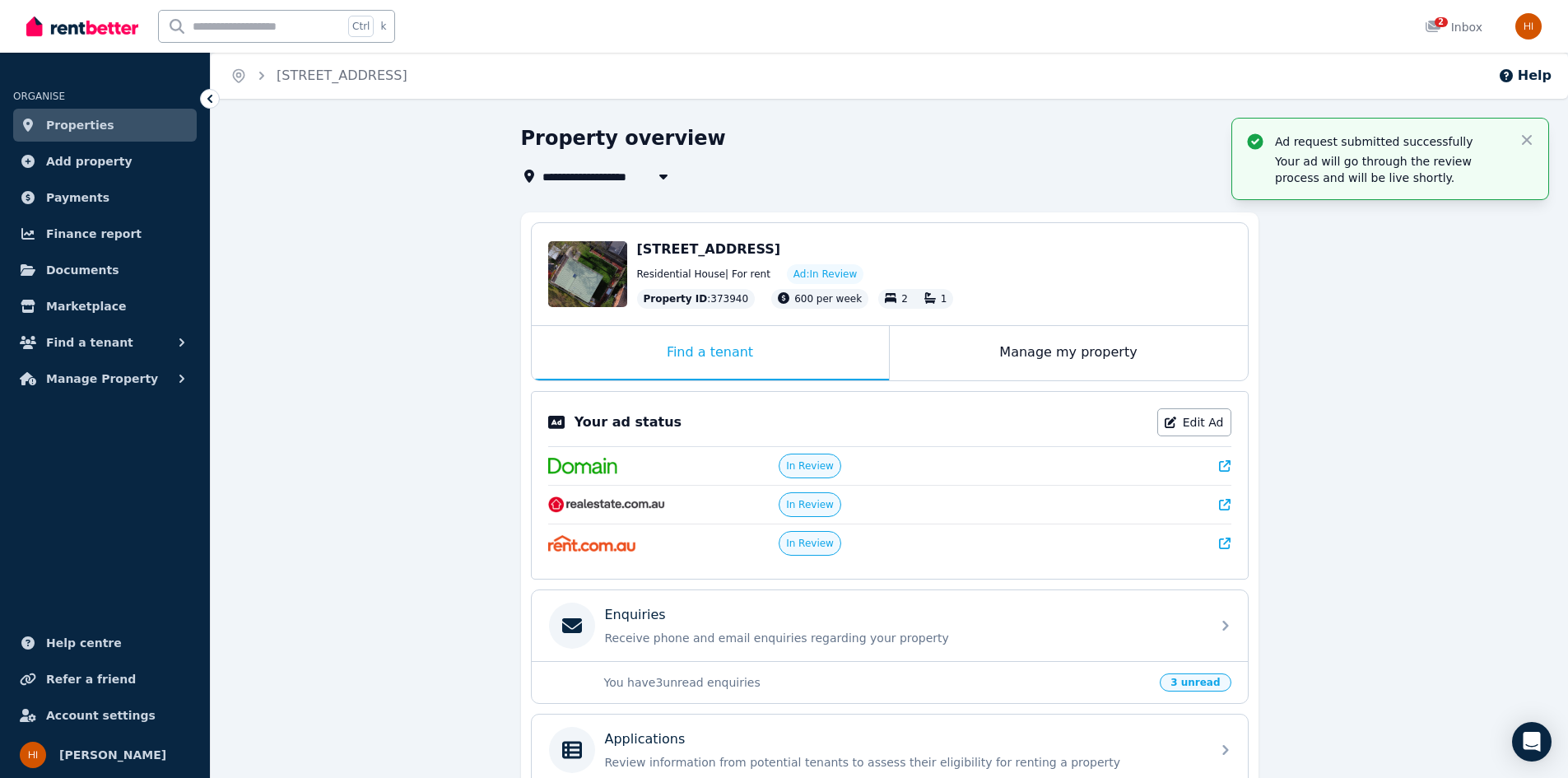
click at [83, 127] on span "Properties" at bounding box center [80, 124] width 68 height 19
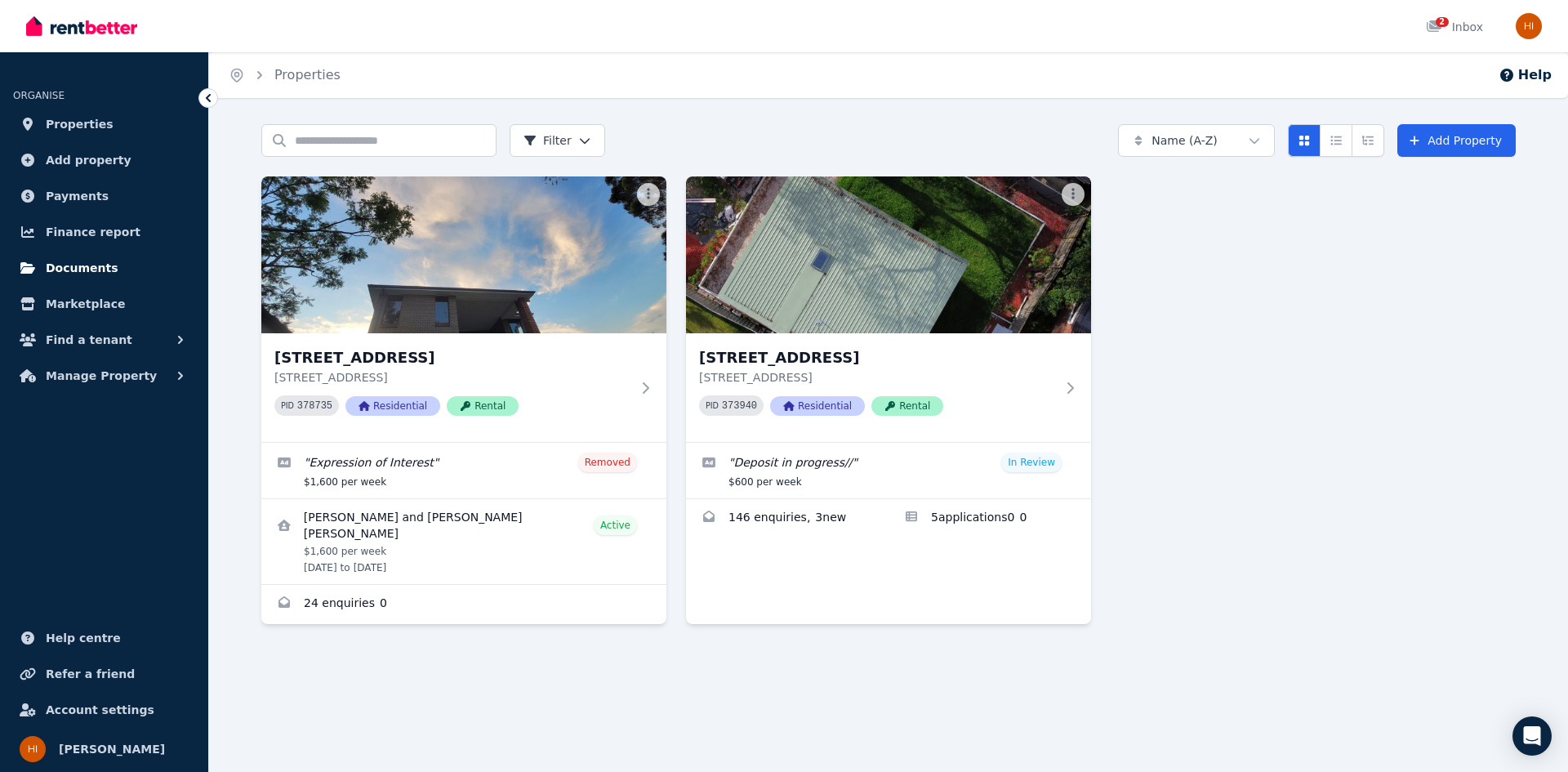
click at [66, 270] on span "Documents" at bounding box center [82, 267] width 73 height 19
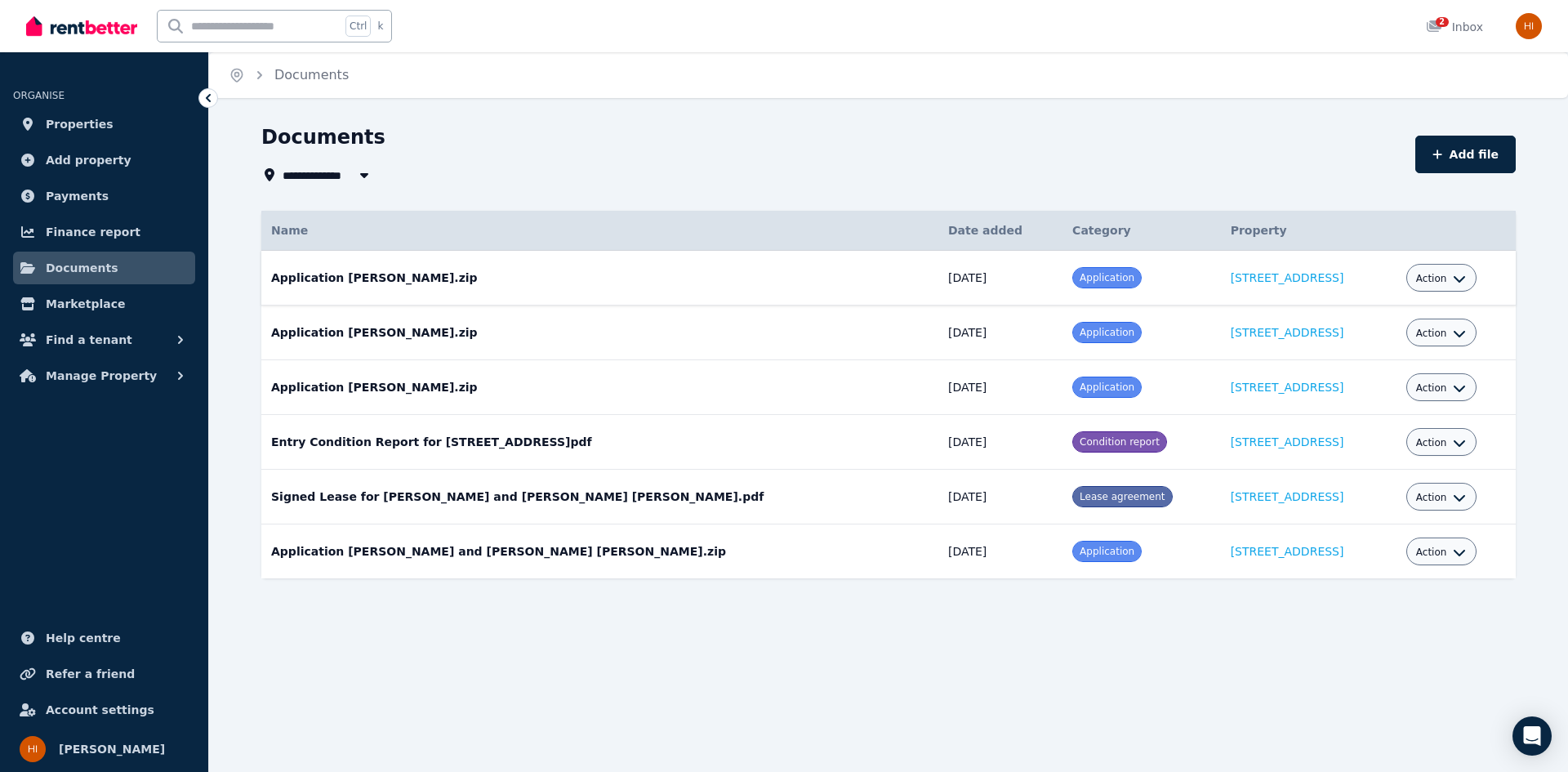
click at [1453, 277] on icon "button" at bounding box center [1460, 279] width 13 height 13
click at [1529, 275] on div "**********" at bounding box center [889, 381] width 1359 height 513
click at [90, 130] on span "Properties" at bounding box center [80, 123] width 68 height 19
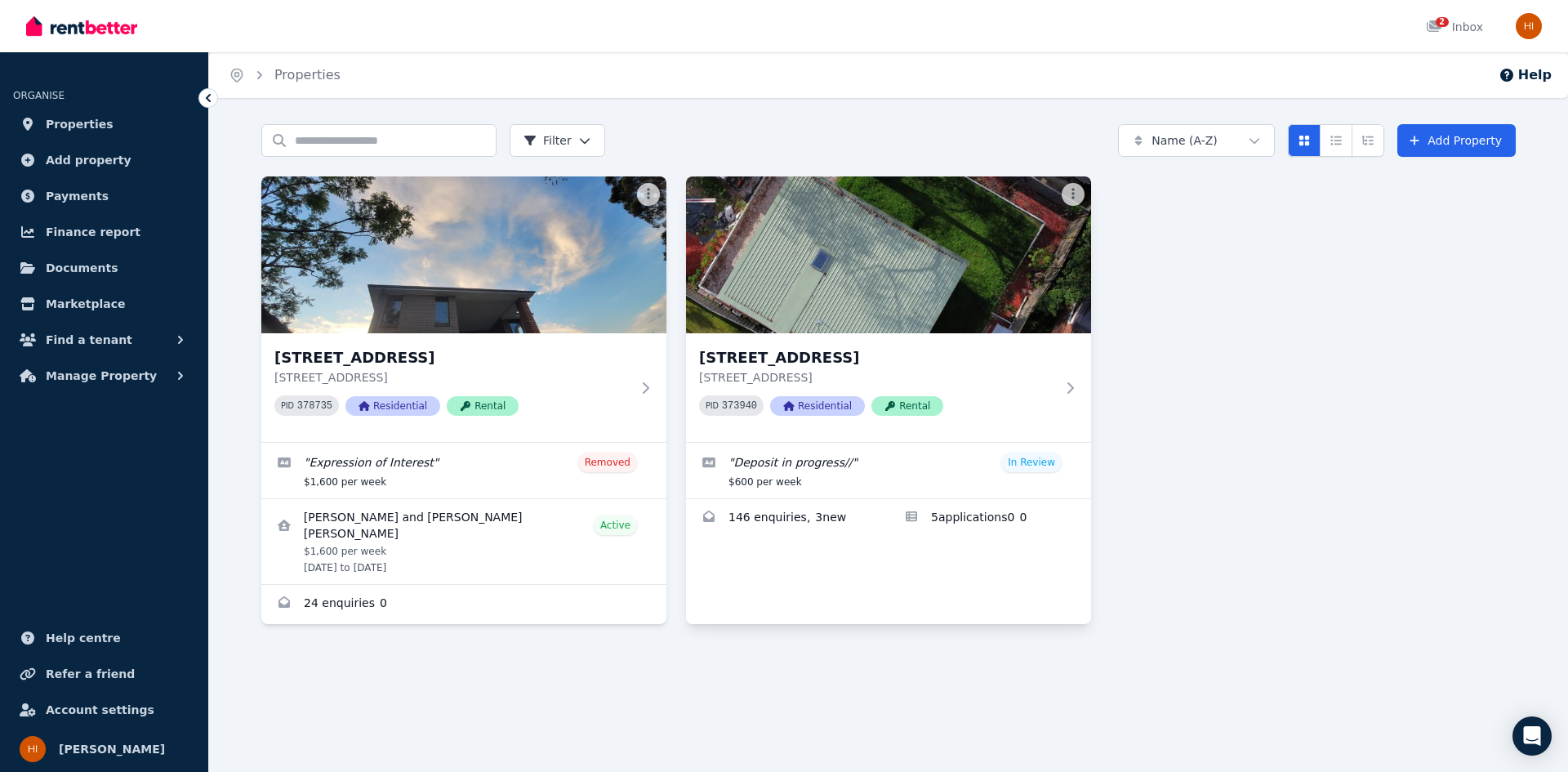
click at [845, 545] on div "[STREET_ADDRESS] PID 373940 Residential Rental " Deposit in progress// " In Rev…" at bounding box center [888, 401] width 405 height 448
click at [848, 526] on link "Enquiries for 118A Kent St, Epping" at bounding box center [788, 518] width 203 height 39
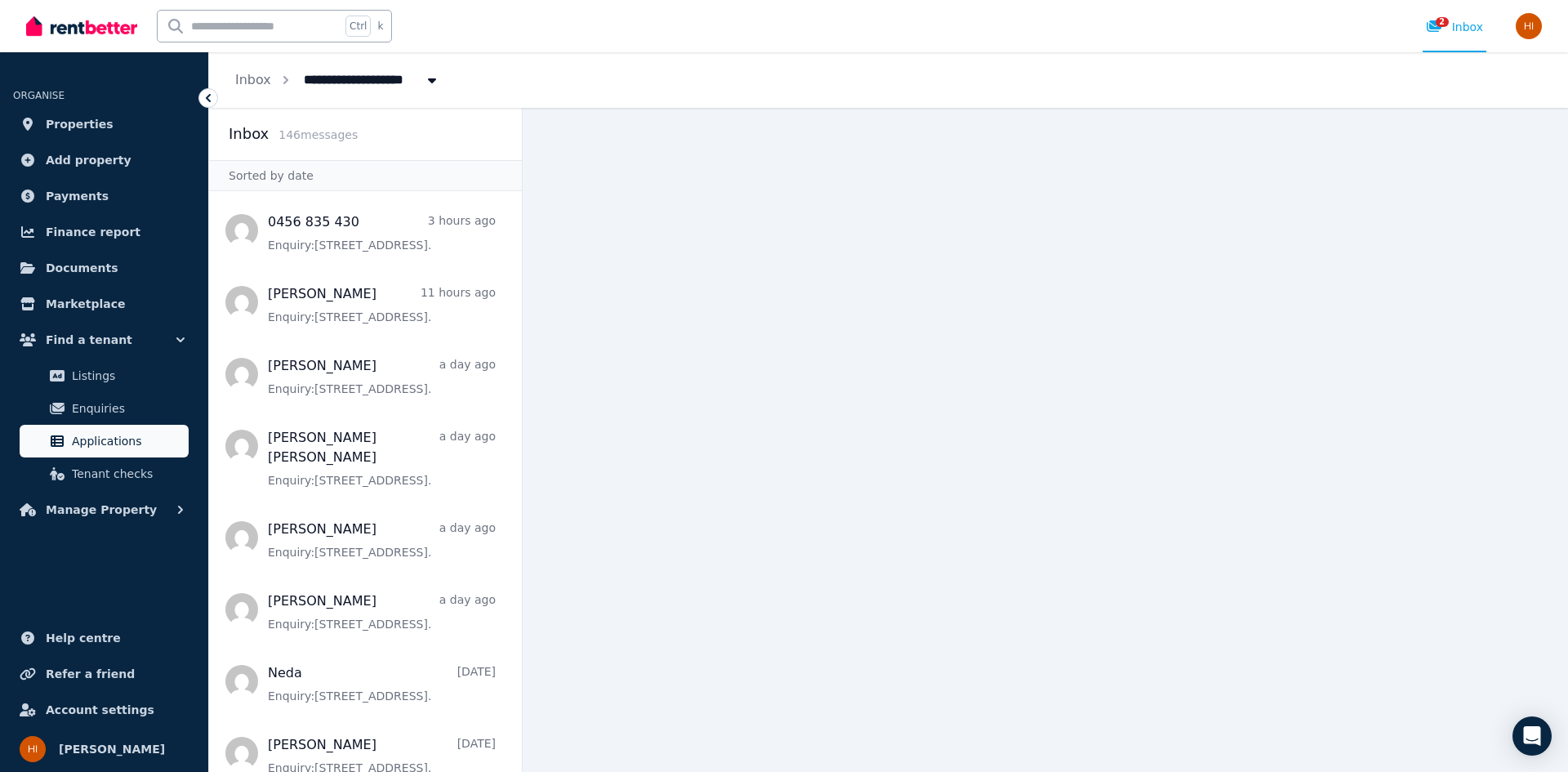
click at [85, 444] on span "Applications" at bounding box center [127, 441] width 111 height 19
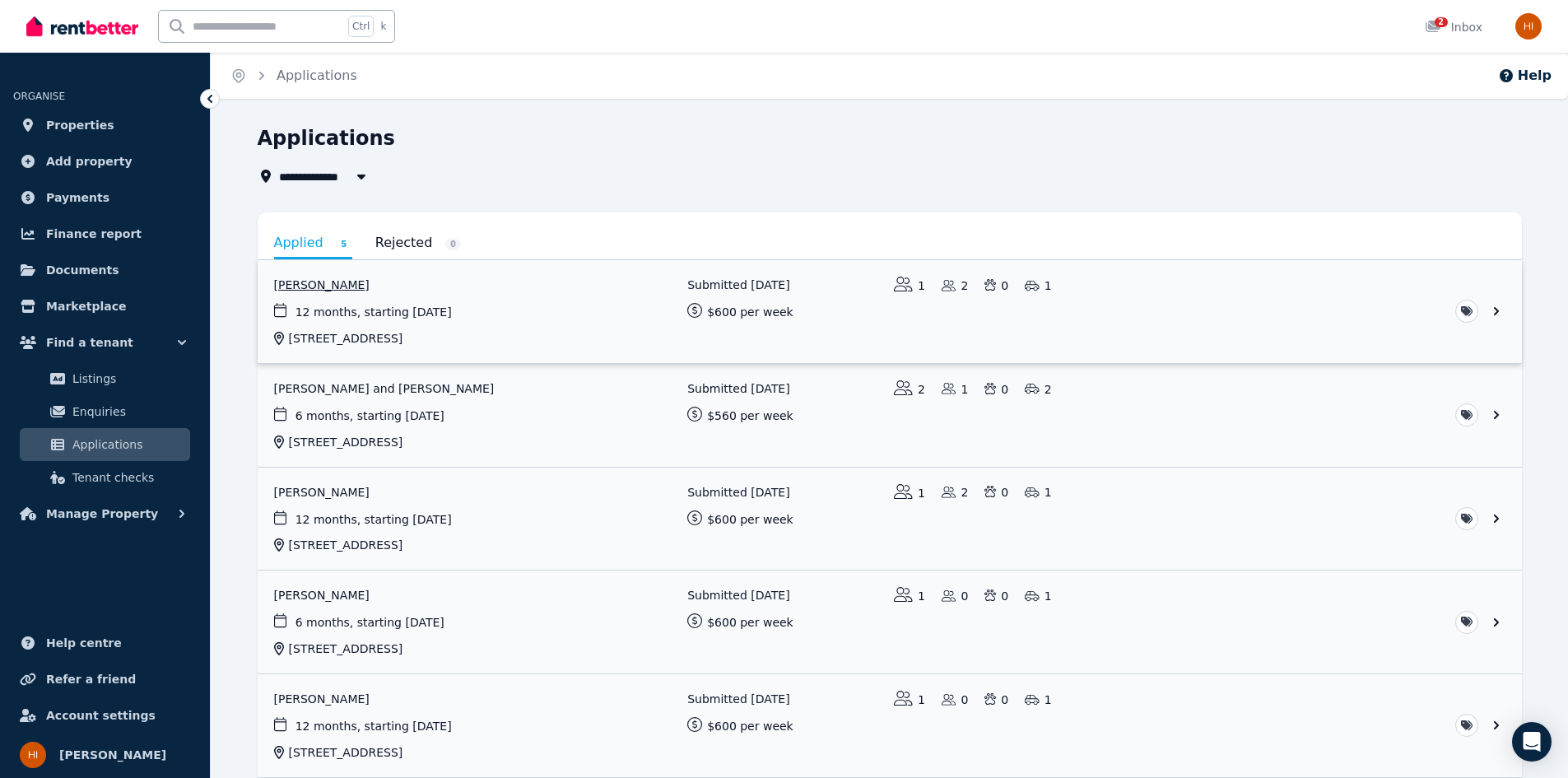
click at [507, 314] on link "View application: Emad Rashnou" at bounding box center [889, 312] width 1264 height 103
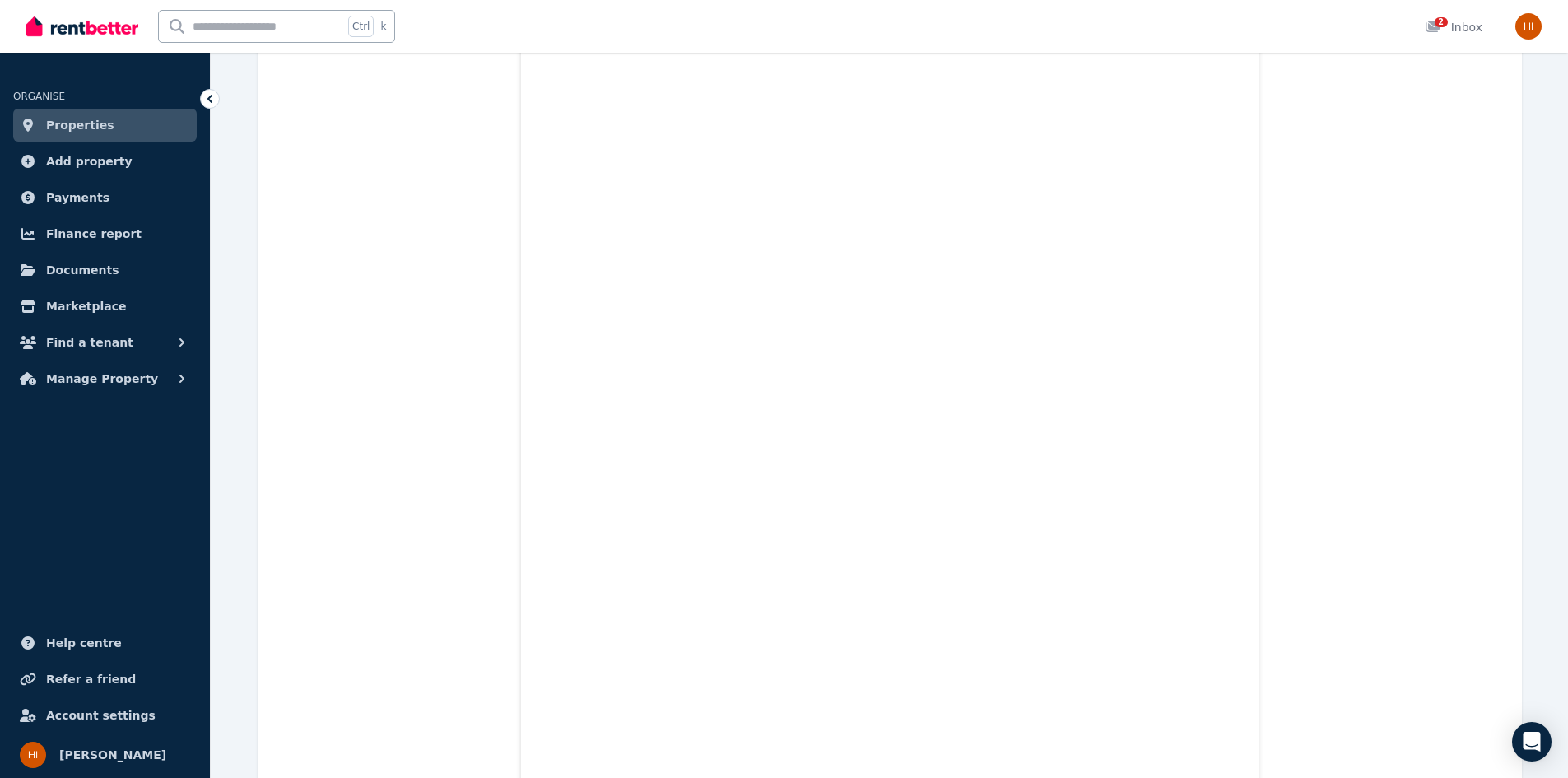
scroll to position [11608, 0]
